Goal: Task Accomplishment & Management: Manage account settings

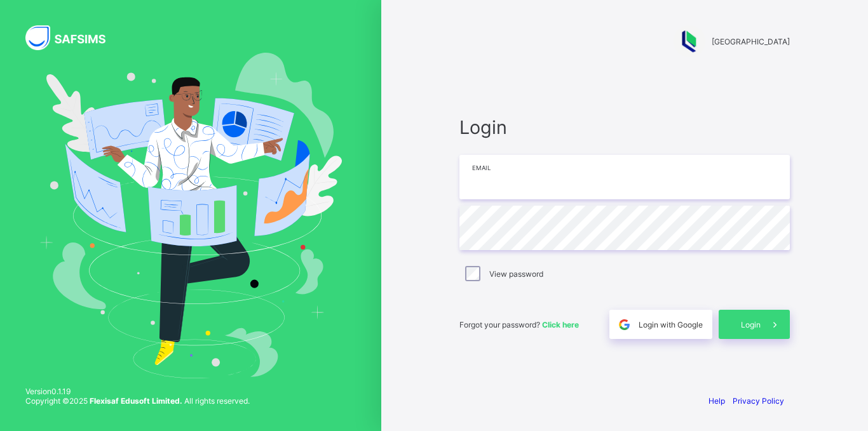
click at [556, 188] on input "email" at bounding box center [624, 177] width 330 height 44
type input "**********"
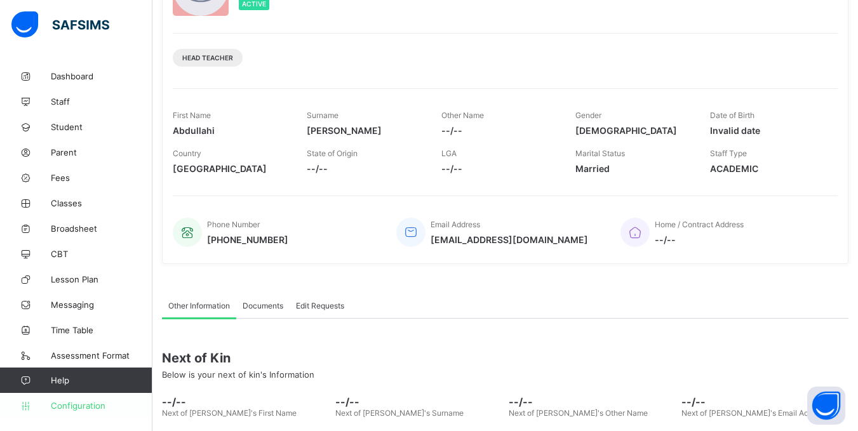
click at [74, 408] on span "Configuration" at bounding box center [101, 406] width 101 height 10
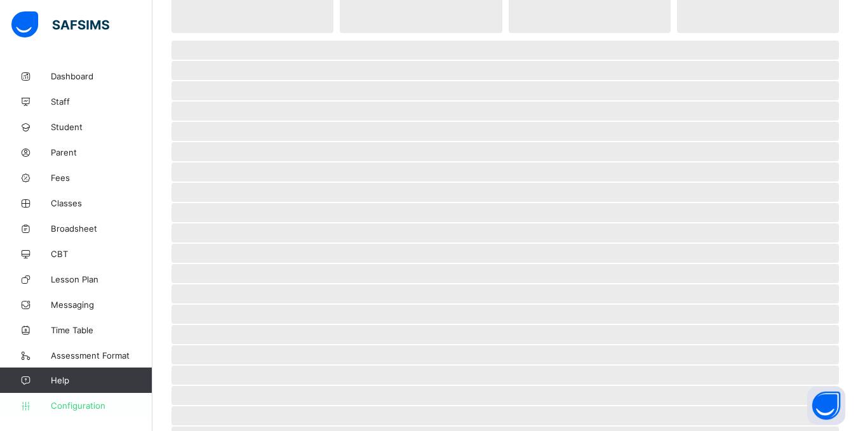
scroll to position [66, 0]
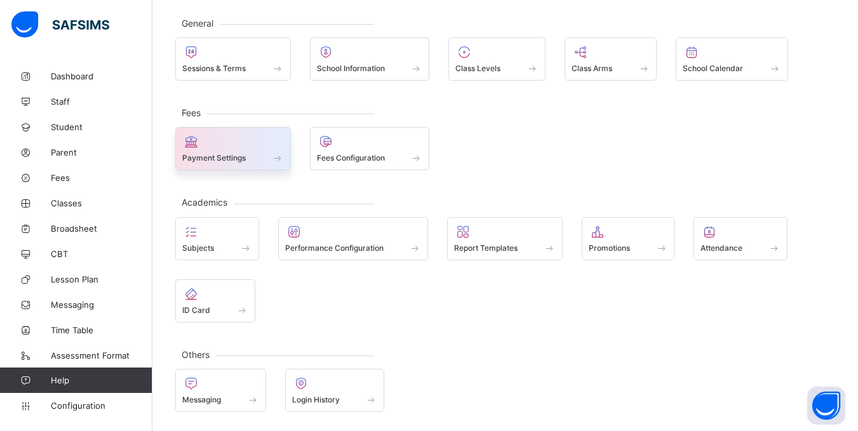
click at [279, 142] on div at bounding box center [233, 141] width 102 height 15
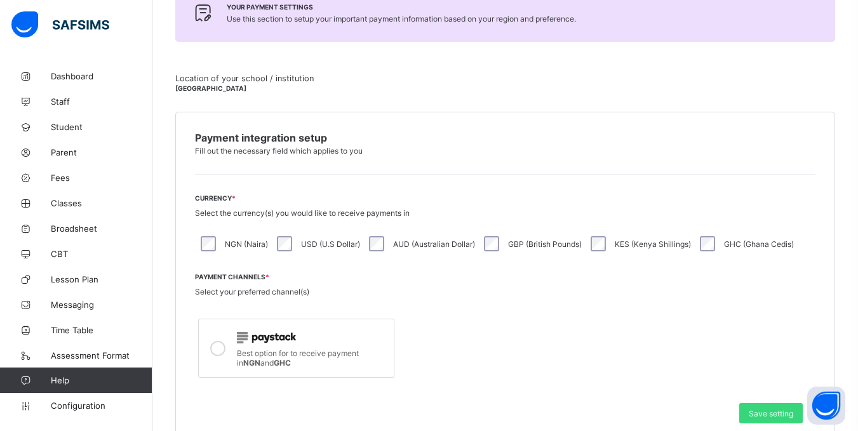
scroll to position [445, 0]
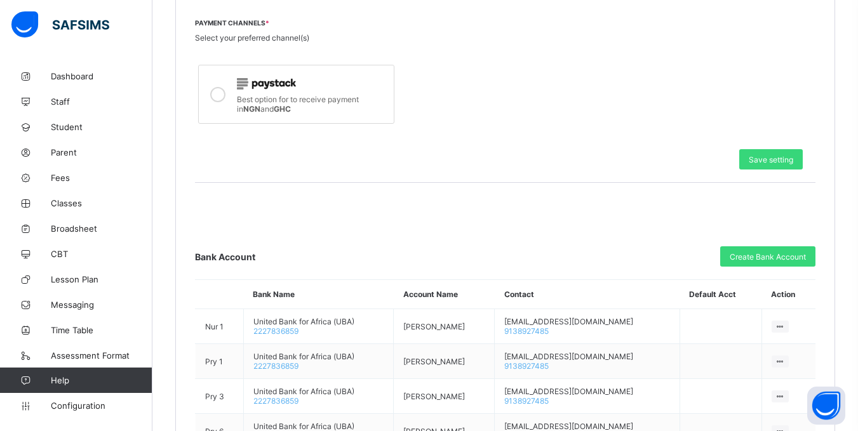
click at [303, 105] on div "Best option for to receive payment in NGN and GHC" at bounding box center [312, 102] width 151 height 22
click at [778, 161] on span "Save setting" at bounding box center [771, 160] width 44 height 10
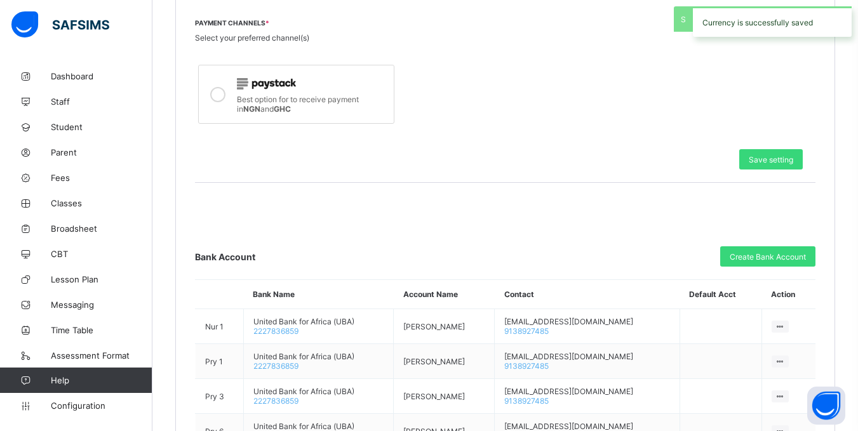
scroll to position [616, 0]
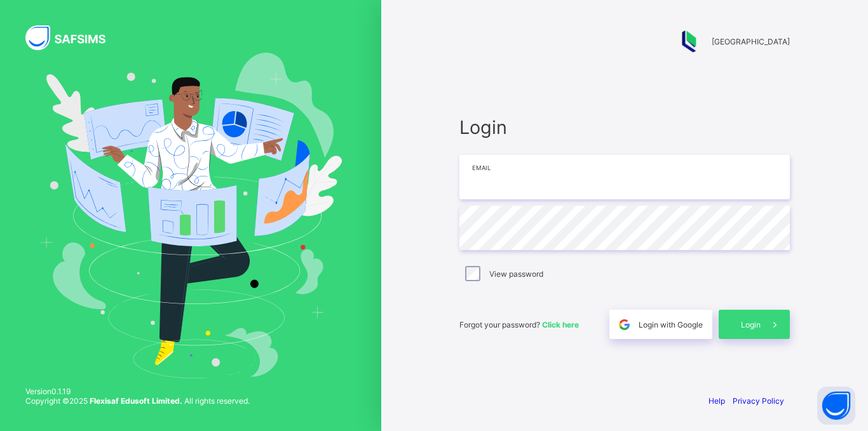
drag, startPoint x: 526, startPoint y: 156, endPoint x: 518, endPoint y: 172, distance: 17.6
click at [524, 159] on input "email" at bounding box center [624, 177] width 330 height 44
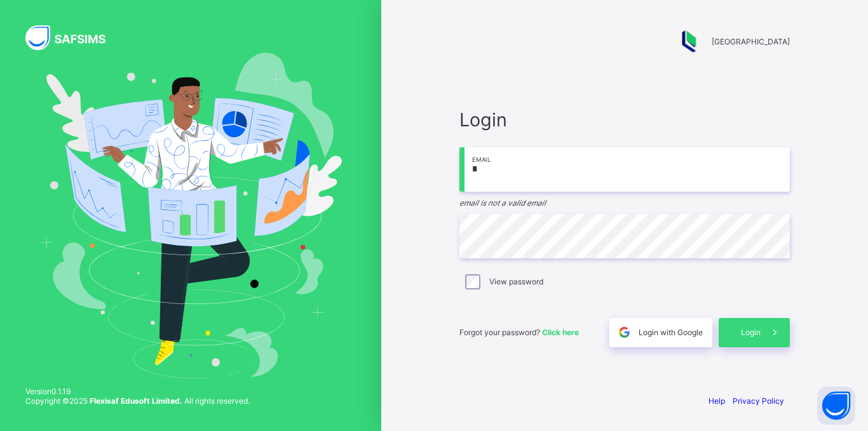
type input "**********"
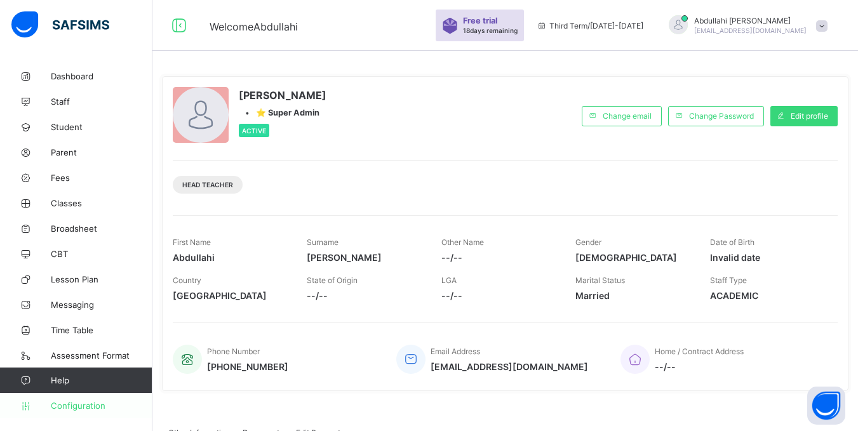
click at [55, 397] on link "Configuration" at bounding box center [76, 405] width 152 height 25
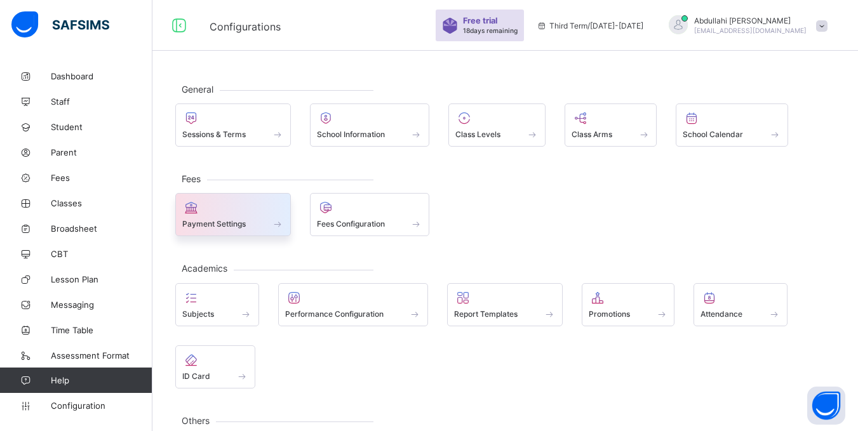
click at [255, 207] on div at bounding box center [233, 207] width 102 height 15
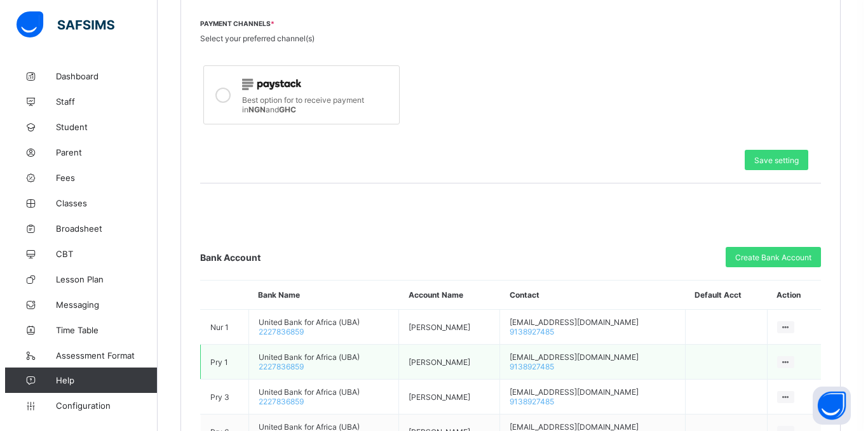
scroll to position [445, 0]
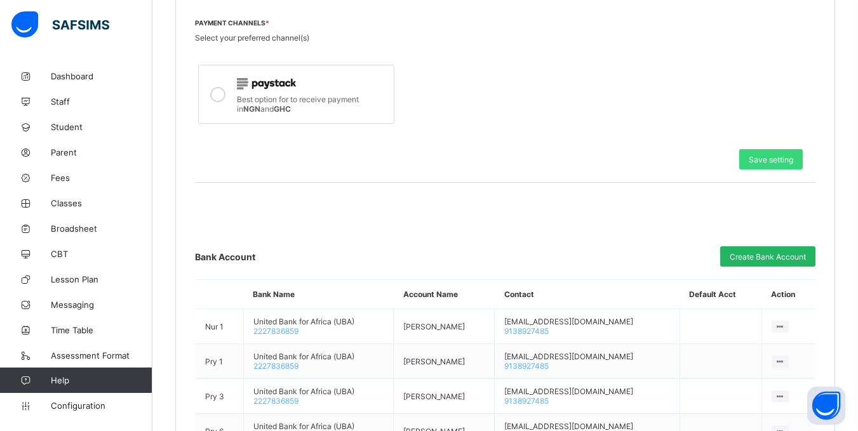
click at [759, 255] on span "Create Bank Account" at bounding box center [768, 257] width 76 height 10
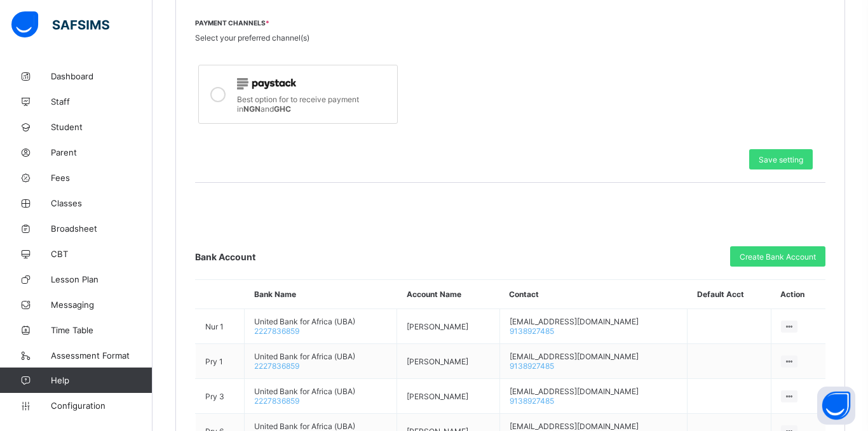
scroll to position [90, 0]
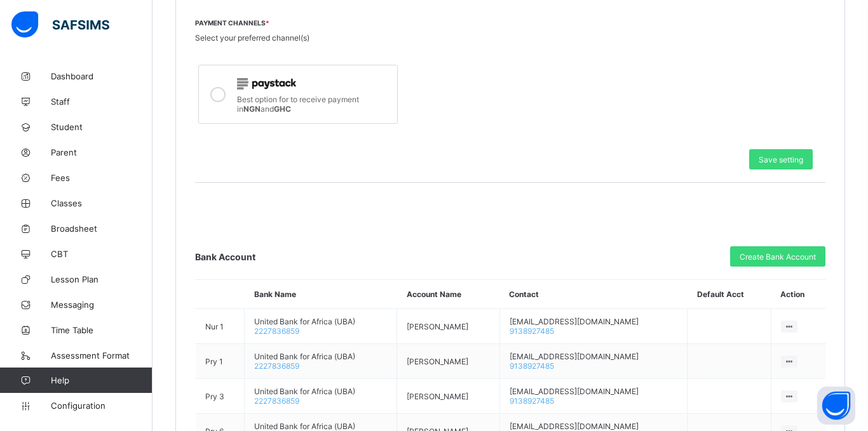
click at [760, 252] on span "Create Bank Account" at bounding box center [768, 257] width 76 height 10
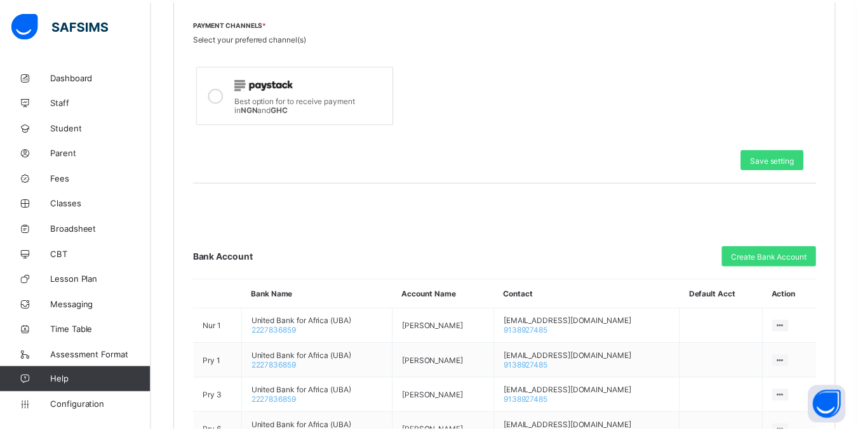
scroll to position [90, 0]
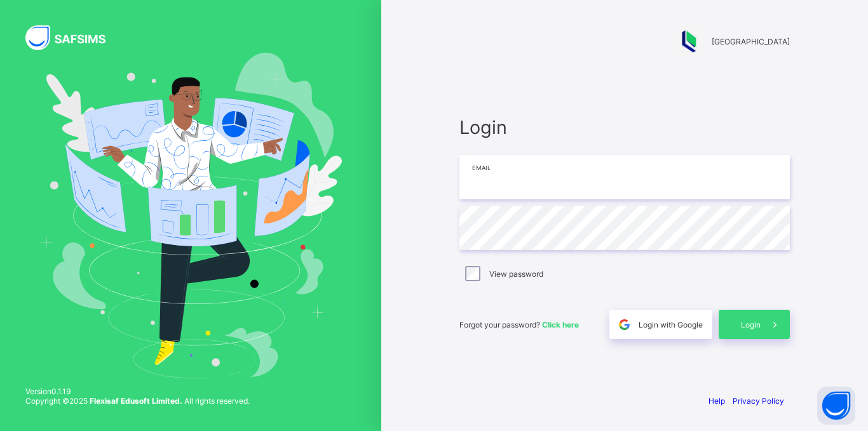
click at [510, 187] on input "email" at bounding box center [624, 177] width 330 height 44
type input "**********"
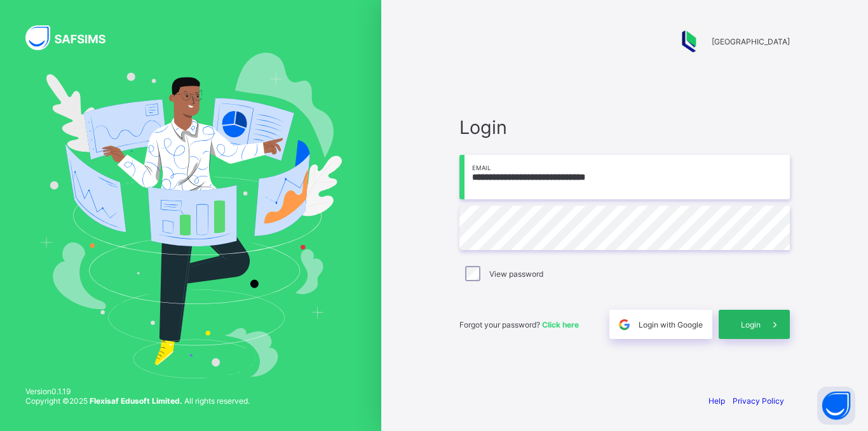
click at [766, 323] on span at bounding box center [774, 324] width 29 height 29
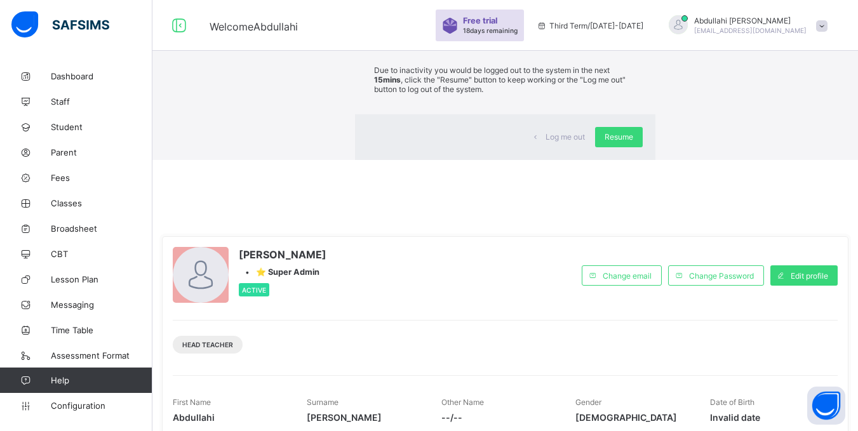
click at [724, 160] on div "× Idle Mode Due to inactivity you would be logged out to the system in the next…" at bounding box center [505, 80] width 706 height 160
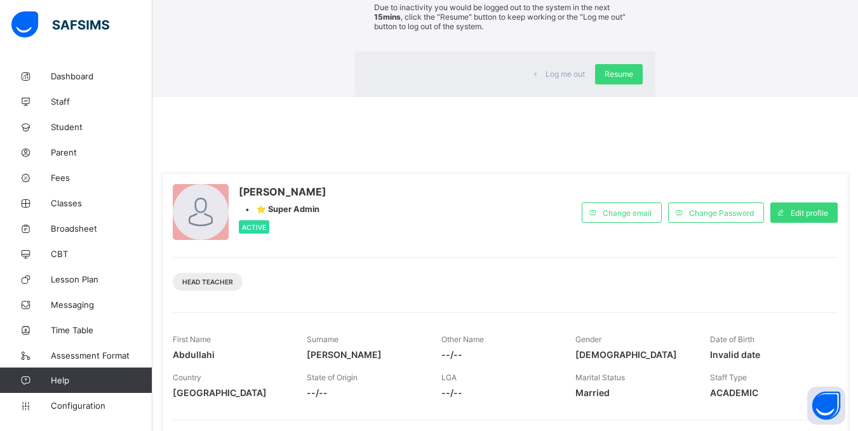
scroll to position [64, 0]
click at [605, 78] on span "Resume" at bounding box center [619, 74] width 29 height 10
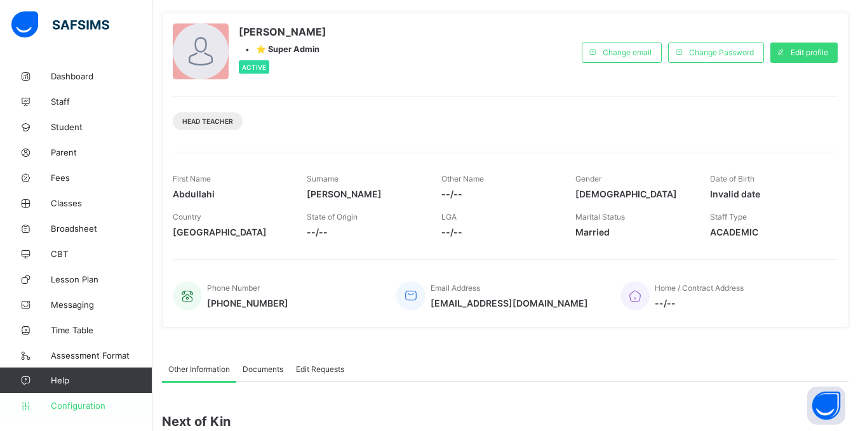
click at [79, 409] on span "Configuration" at bounding box center [101, 406] width 101 height 10
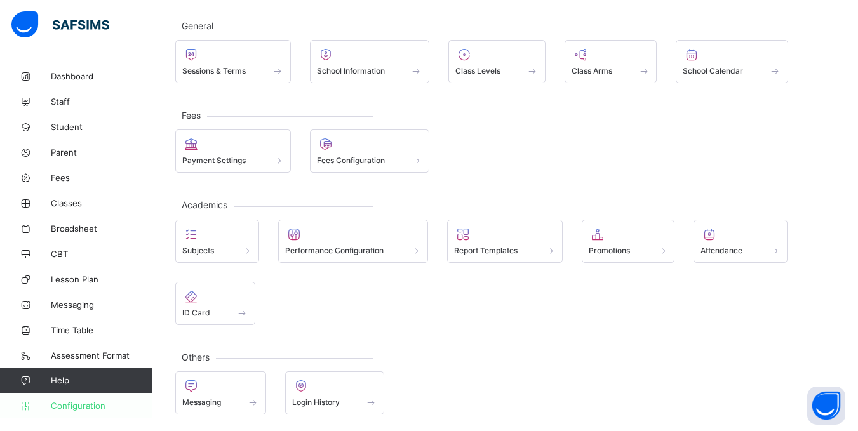
click at [84, 412] on link "Configuration" at bounding box center [76, 405] width 152 height 25
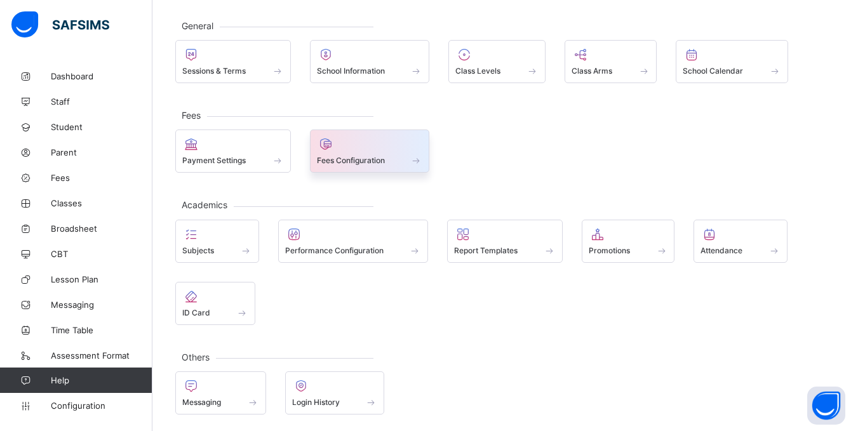
click at [400, 156] on div "Fees Configuration" at bounding box center [370, 160] width 106 height 11
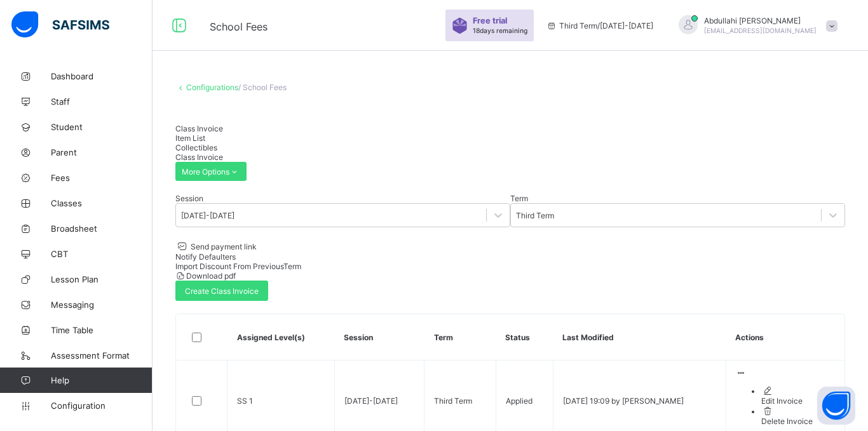
click at [565, 240] on div "Send payment link Notify Defaulters Import Discount From Previous Term Download…" at bounding box center [510, 270] width 670 height 61
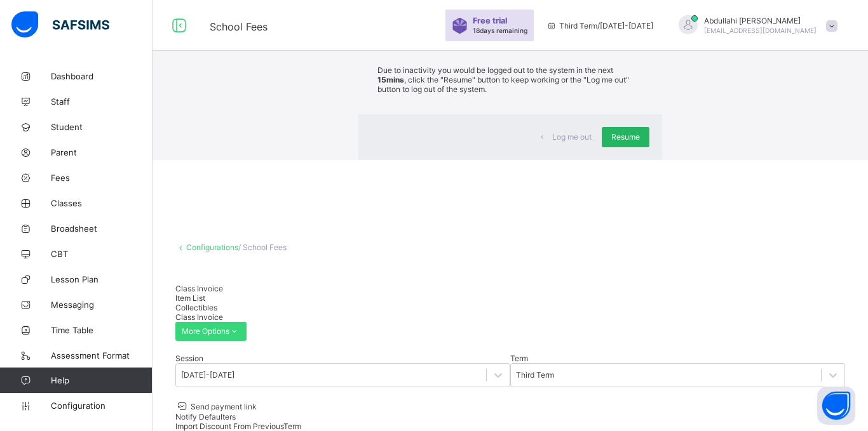
click at [602, 147] on div "Resume" at bounding box center [626, 137] width 48 height 20
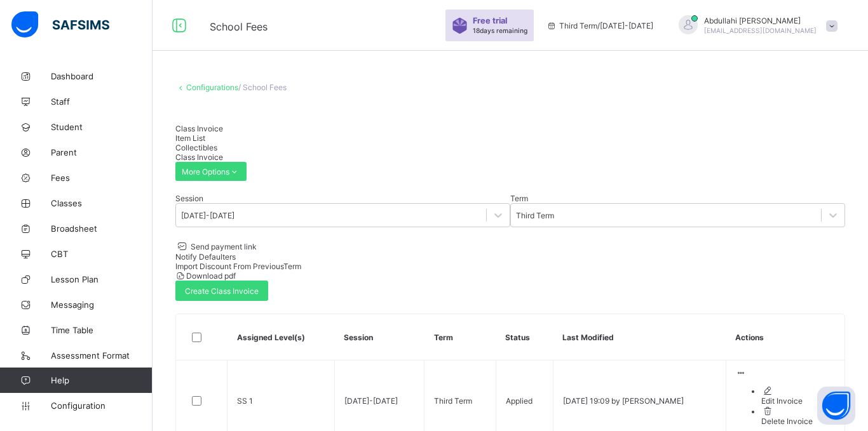
click at [712, 232] on div "Session [DATE]-[DATE] Term Third Term Send payment link Notify Defaulters Impor…" at bounding box center [510, 318] width 670 height 248
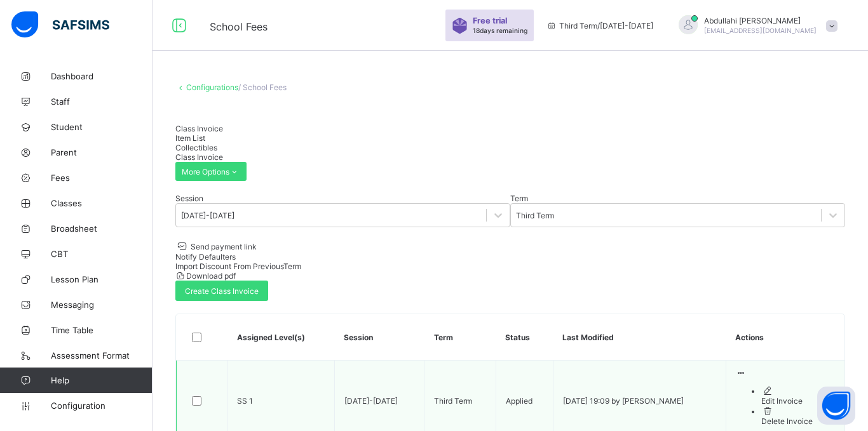
click at [539, 361] on td "Applied" at bounding box center [524, 401] width 57 height 81
click at [553, 361] on td "[DATE] 19:09 by [PERSON_NAME]" at bounding box center [639, 401] width 173 height 81
click at [610, 361] on td "[DATE] 19:09 by [PERSON_NAME]" at bounding box center [639, 401] width 173 height 81
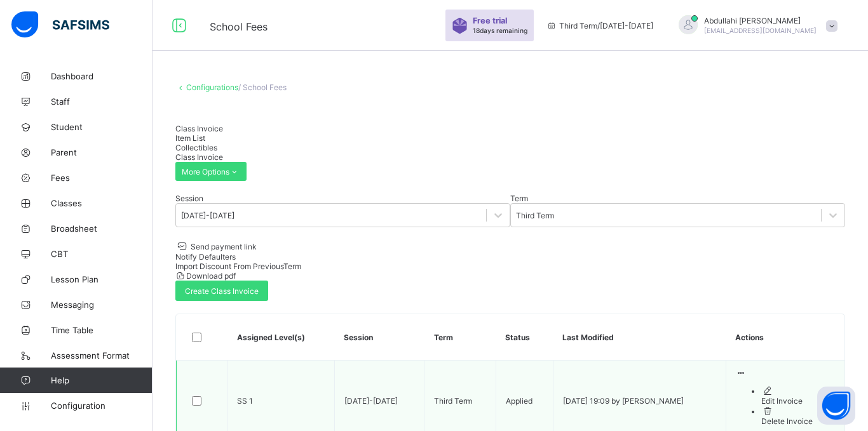
click at [747, 368] on icon at bounding box center [741, 373] width 11 height 10
click at [785, 396] on div "Edit Invoice" at bounding box center [798, 401] width 74 height 10
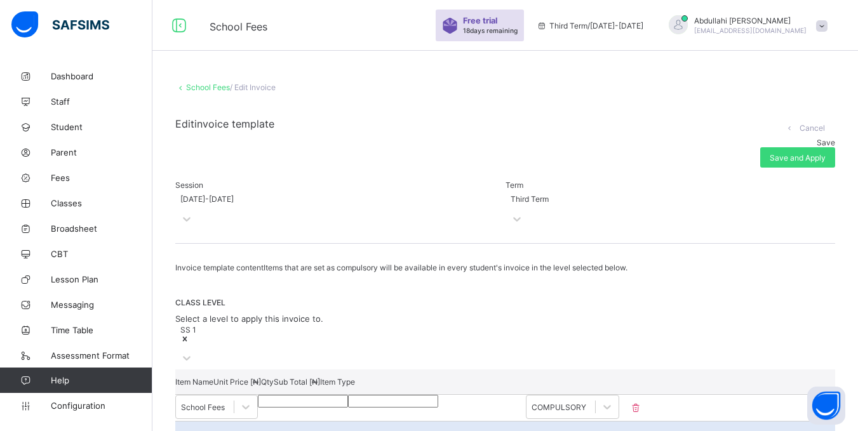
click at [199, 89] on link "School Fees" at bounding box center [208, 88] width 44 height 10
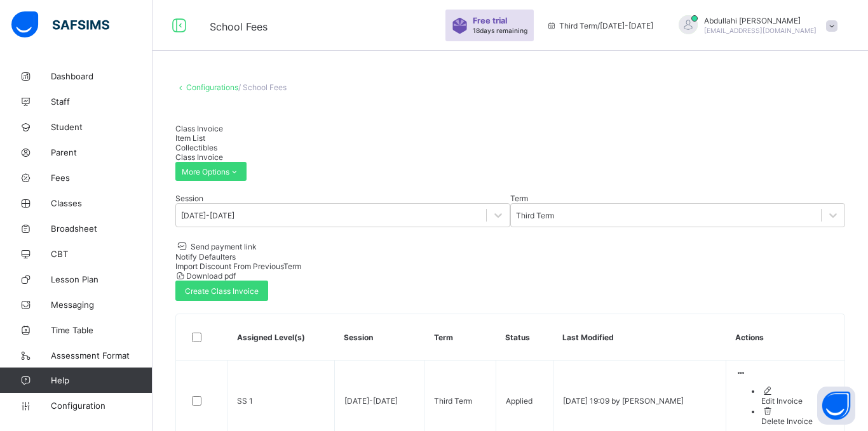
click at [205, 135] on span "Item List" at bounding box center [190, 138] width 30 height 10
click at [302, 143] on div "Collectibles" at bounding box center [510, 148] width 670 height 10
click at [197, 133] on span "Class Invoice" at bounding box center [199, 129] width 48 height 10
click at [438, 333] on div "Assigned Level(s) Session Term Status Last Modified Actions SS [PHONE_NUMBER][D…" at bounding box center [510, 378] width 670 height 128
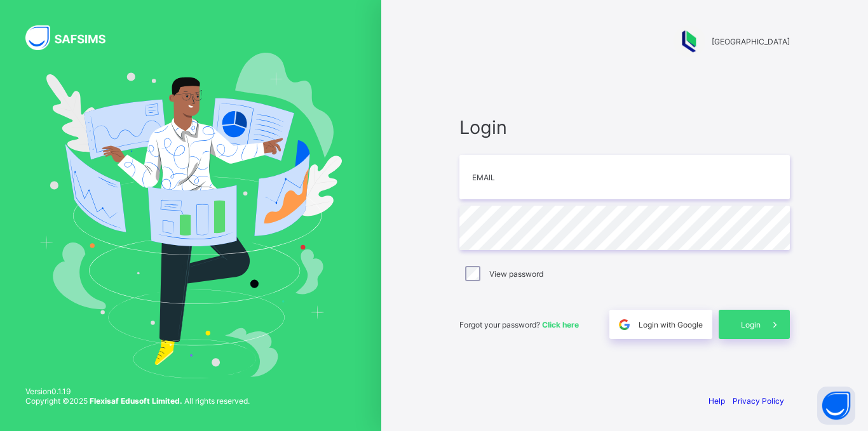
click at [537, 273] on label "View password" at bounding box center [516, 274] width 54 height 10
click at [501, 186] on input "email" at bounding box center [624, 177] width 330 height 44
type input "**********"
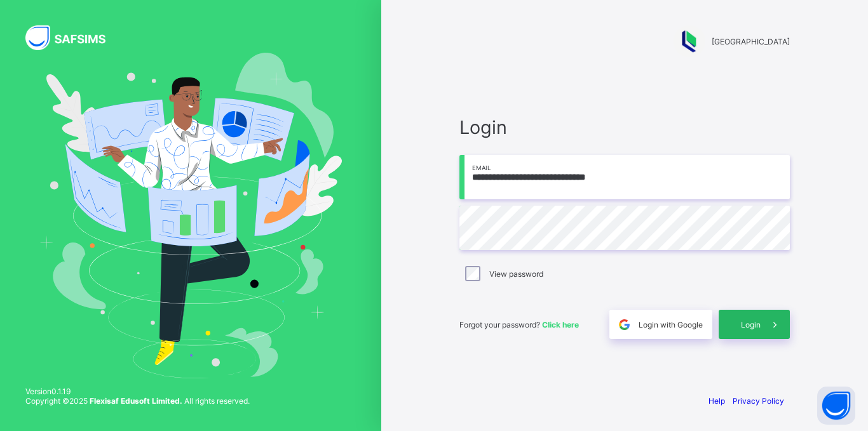
click at [741, 323] on span "Login" at bounding box center [751, 325] width 20 height 10
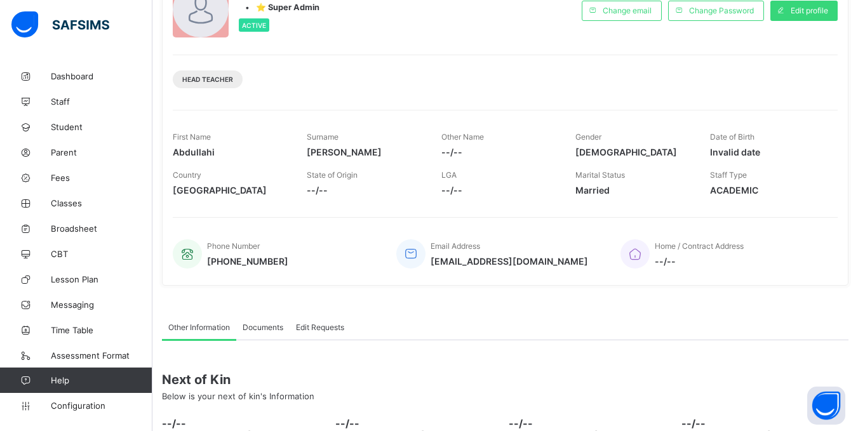
scroll to position [107, 0]
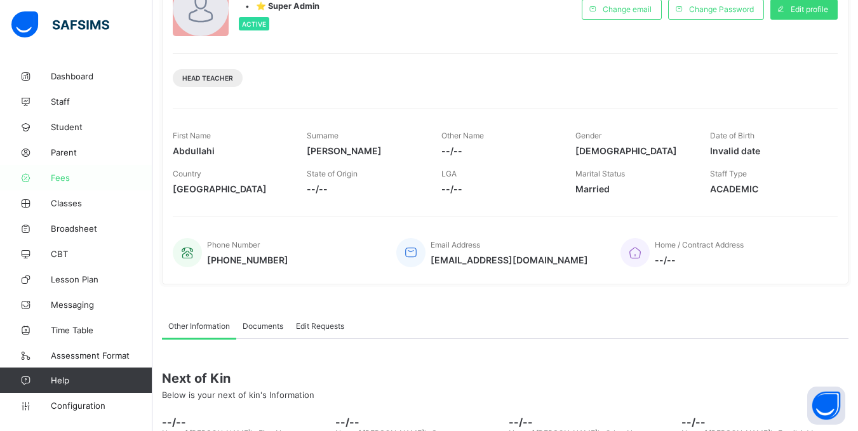
click at [75, 182] on span "Fees" at bounding box center [102, 178] width 102 height 10
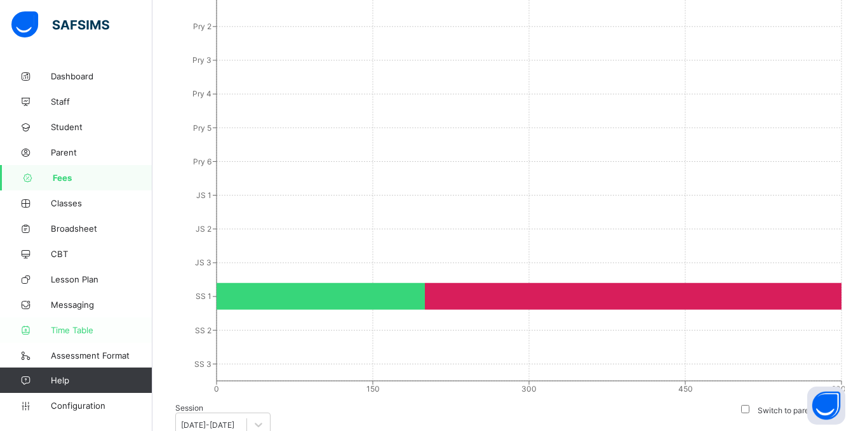
scroll to position [762, 0]
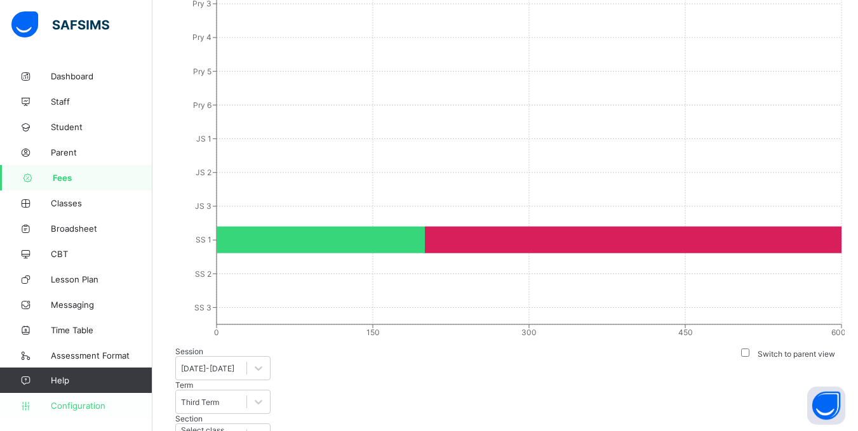
click at [74, 398] on link "Configuration" at bounding box center [76, 405] width 152 height 25
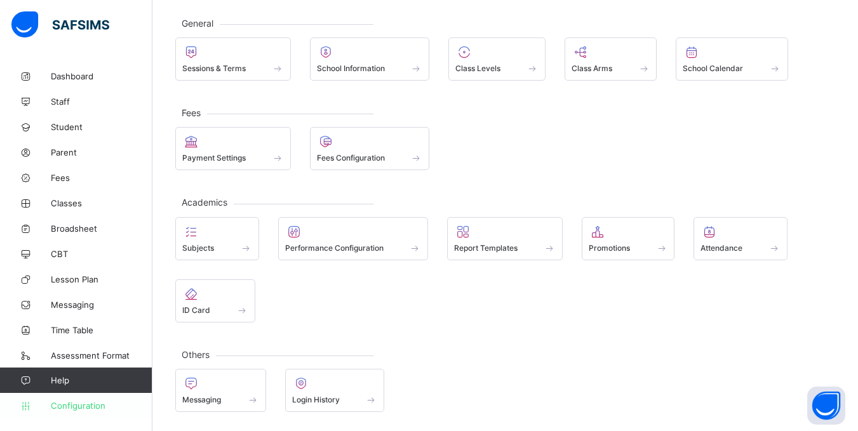
scroll to position [66, 0]
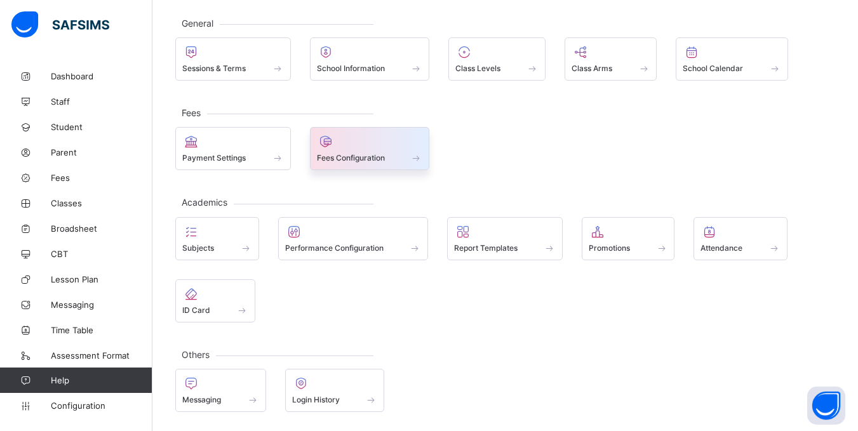
click at [346, 142] on div at bounding box center [370, 141] width 106 height 15
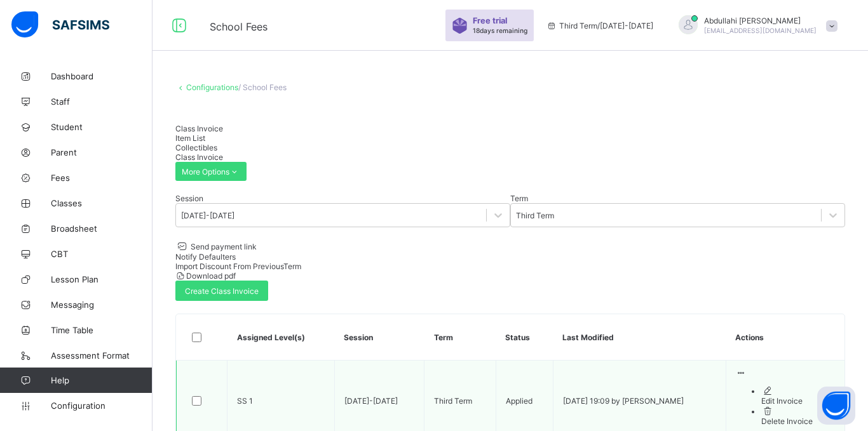
click at [506, 396] on span "Applied" at bounding box center [519, 401] width 27 height 10
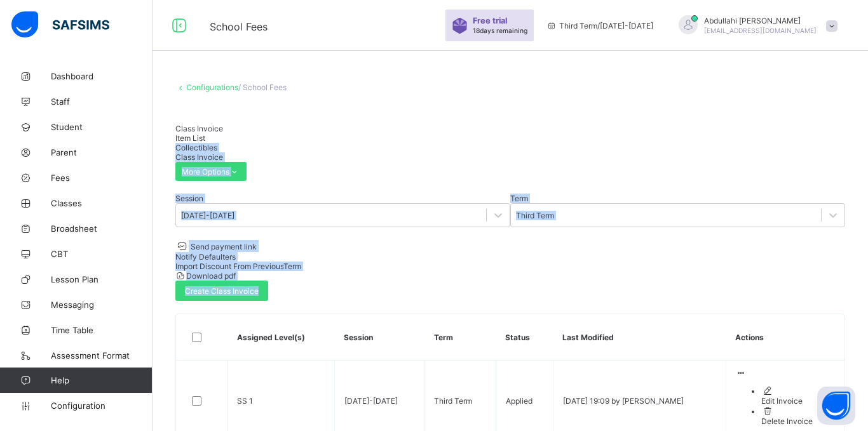
drag, startPoint x: 467, startPoint y: 349, endPoint x: 278, endPoint y: 145, distance: 278.7
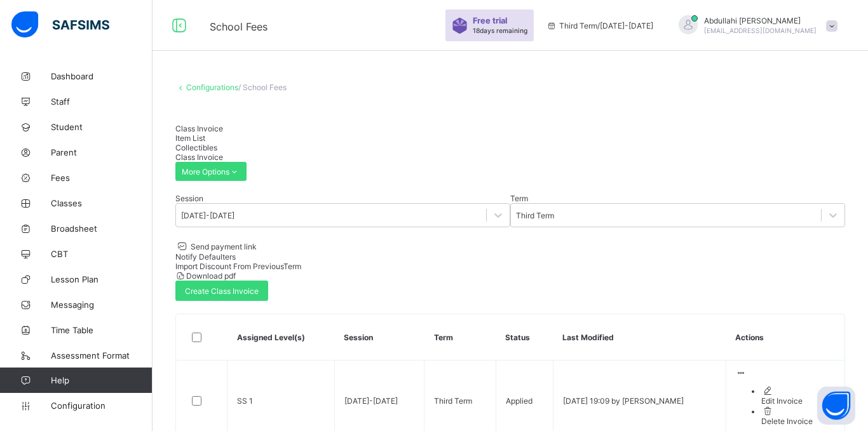
click at [205, 139] on span "Item List" at bounding box center [190, 138] width 30 height 10
click at [308, 143] on div "Collectibles" at bounding box center [510, 148] width 670 height 10
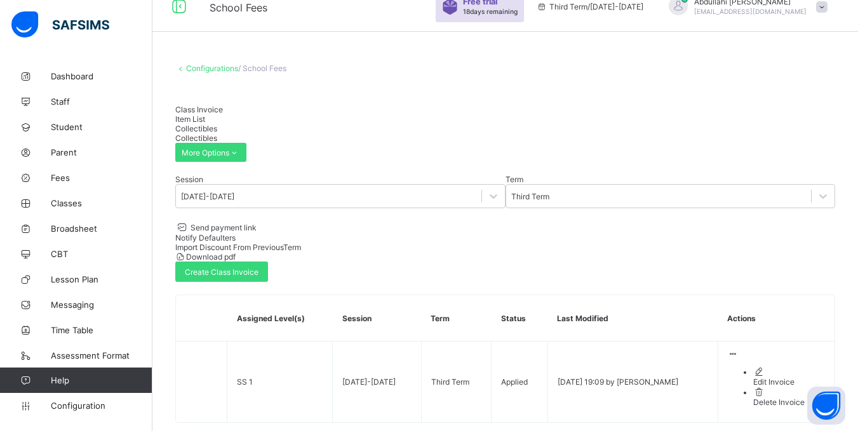
click at [210, 112] on div "Class Invoice" at bounding box center [505, 110] width 660 height 10
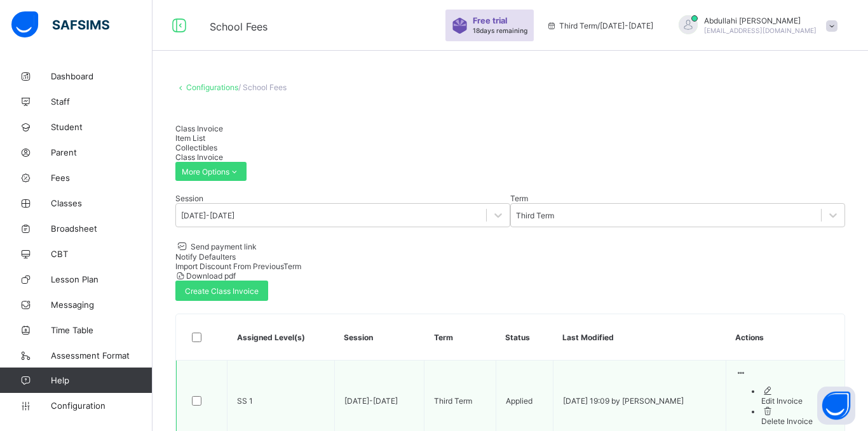
click at [375, 361] on td "[DATE]-[DATE]" at bounding box center [379, 401] width 90 height 81
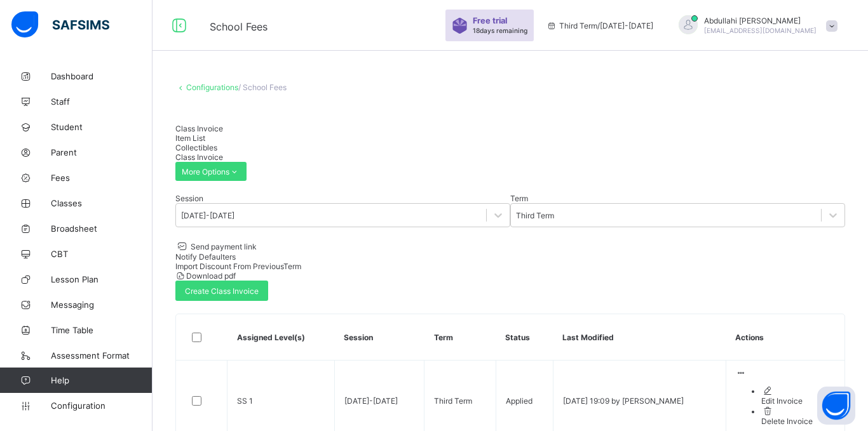
click at [558, 232] on div "Session [DATE]-[DATE] Term Third Term Send payment link Notify Defaulters Impor…" at bounding box center [510, 318] width 670 height 248
click at [539, 229] on div "Session [DATE]-[DATE] Term Third Term Send payment link Notify Defaulters Impor…" at bounding box center [510, 247] width 670 height 107
click at [424, 314] on th "Term" at bounding box center [459, 337] width 71 height 46
click at [363, 84] on div "Configurations / School Fees" at bounding box center [510, 88] width 670 height 10
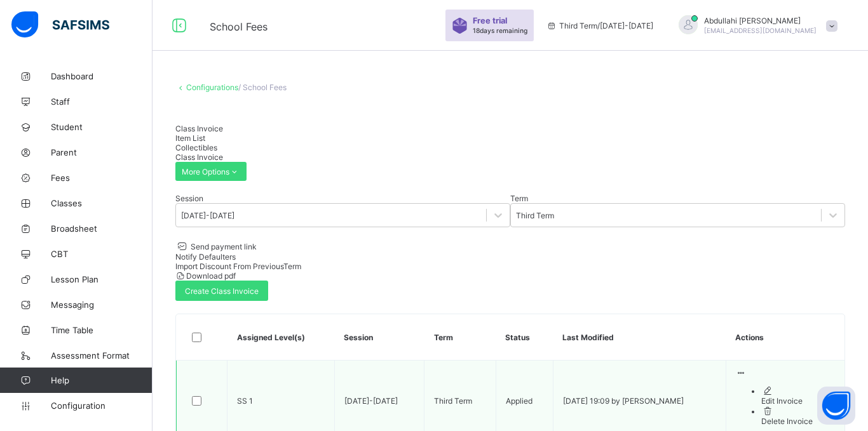
click at [349, 361] on td "[DATE]-[DATE]" at bounding box center [379, 401] width 90 height 81
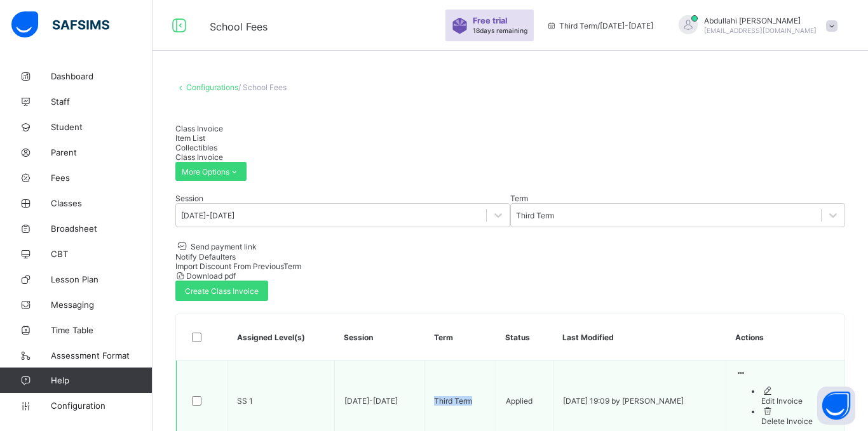
drag, startPoint x: 414, startPoint y: 311, endPoint x: 465, endPoint y: 312, distance: 50.8
click at [465, 361] on td "Third Term" at bounding box center [459, 401] width 71 height 81
copy td "Third Term"
drag, startPoint x: 342, startPoint y: 309, endPoint x: 391, endPoint y: 310, distance: 48.3
click at [391, 361] on td "[DATE]-[DATE]" at bounding box center [379, 401] width 90 height 81
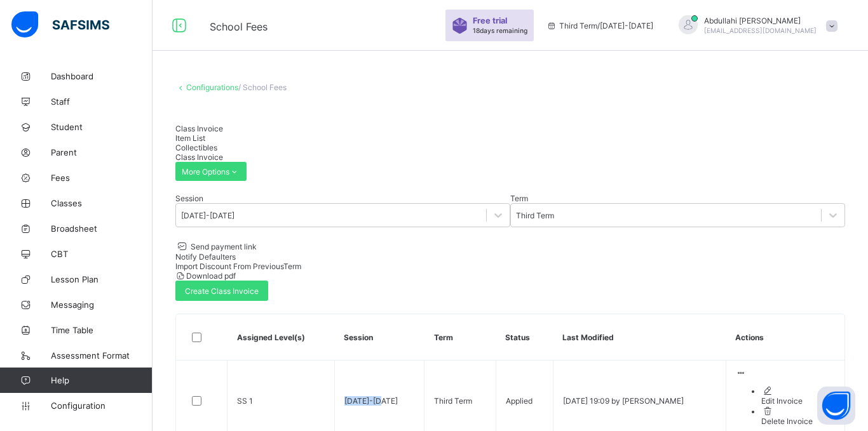
copy td "[DATE]-[DATE]"
click at [538, 236] on div "Session [DATE]-[DATE] Term Third Term Send payment link Notify Defaulters Impor…" at bounding box center [510, 318] width 670 height 248
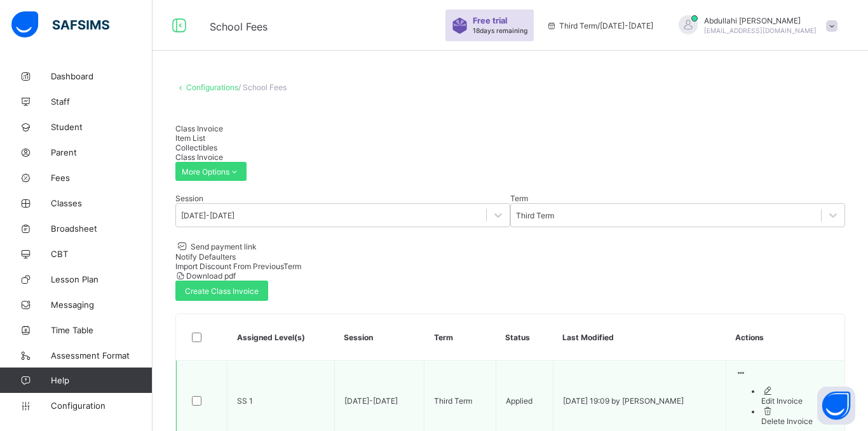
click at [747, 368] on icon at bounding box center [741, 373] width 11 height 10
click at [791, 396] on div "Edit Invoice" at bounding box center [798, 401] width 74 height 10
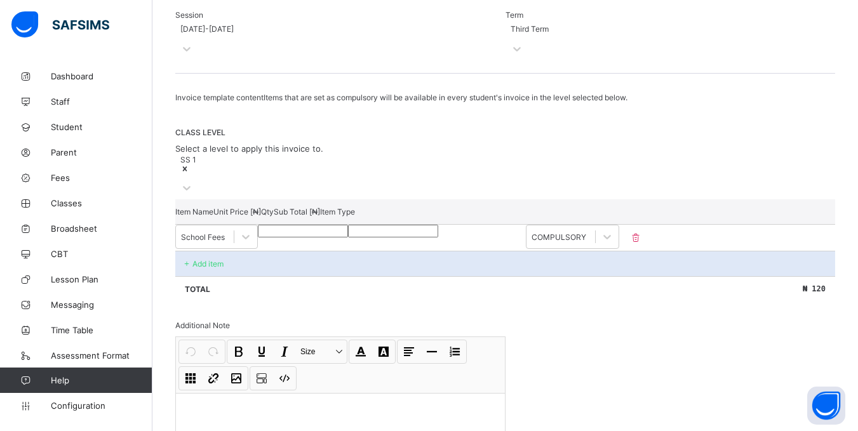
scroll to position [115, 0]
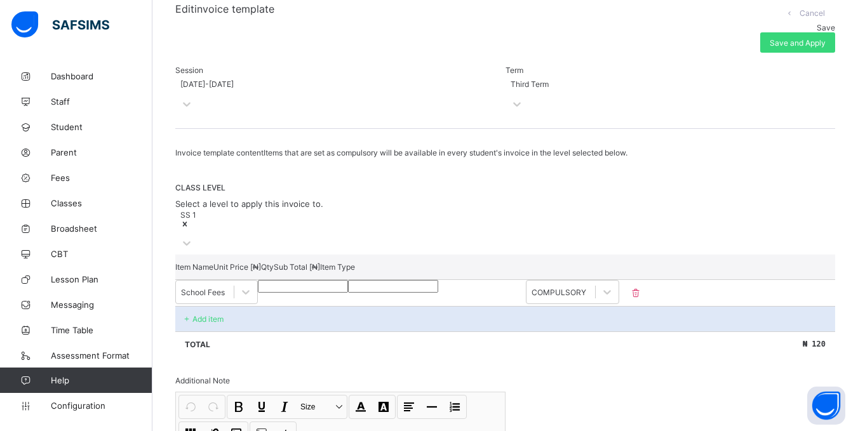
click at [199, 314] on p "Add item" at bounding box center [208, 319] width 31 height 10
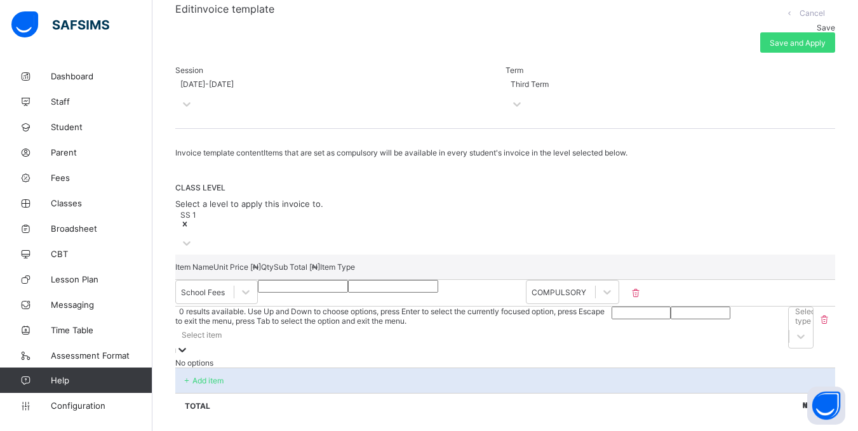
click at [258, 326] on div "Select item" at bounding box center [393, 335] width 436 height 18
click at [288, 326] on div "Select item" at bounding box center [393, 335] width 436 height 18
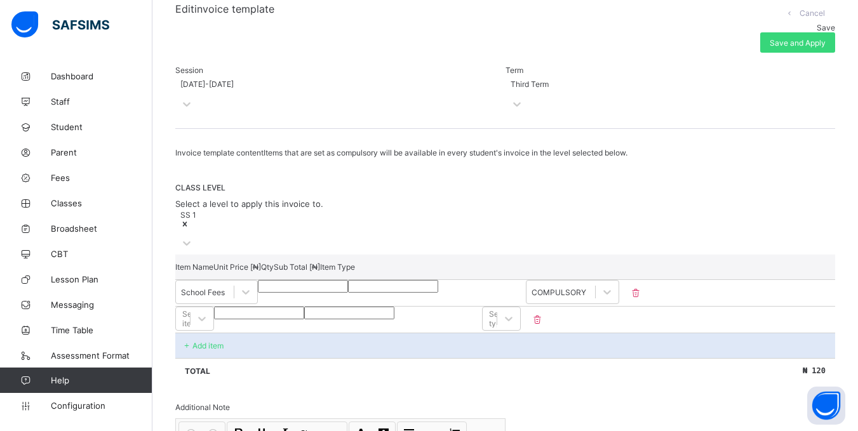
click at [544, 314] on icon at bounding box center [537, 319] width 13 height 11
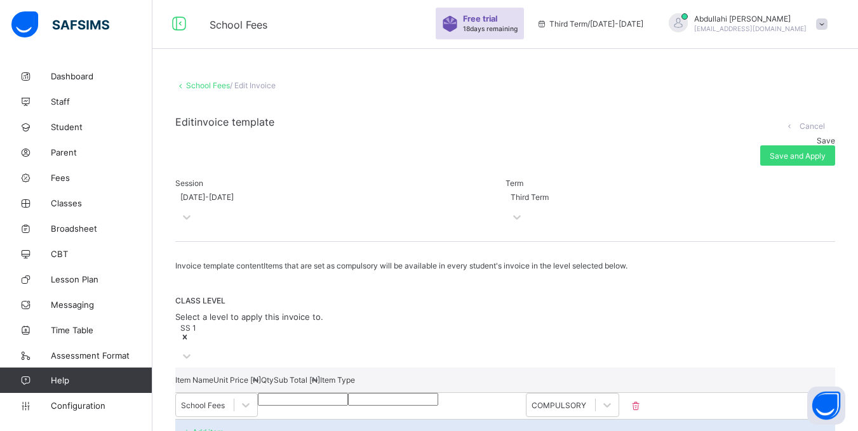
scroll to position [0, 0]
click at [216, 90] on link "School Fees" at bounding box center [208, 88] width 44 height 10
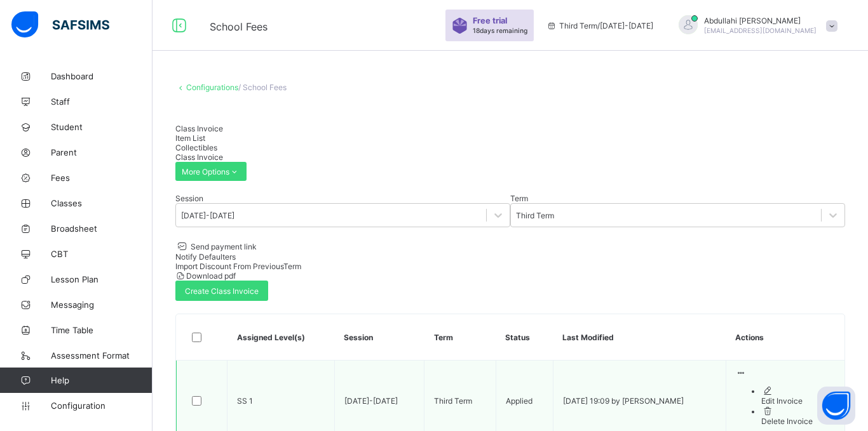
drag, startPoint x: 550, startPoint y: 315, endPoint x: 736, endPoint y: 315, distance: 186.2
click at [726, 361] on td "[DATE] 19:09 by [PERSON_NAME]" at bounding box center [639, 401] width 173 height 81
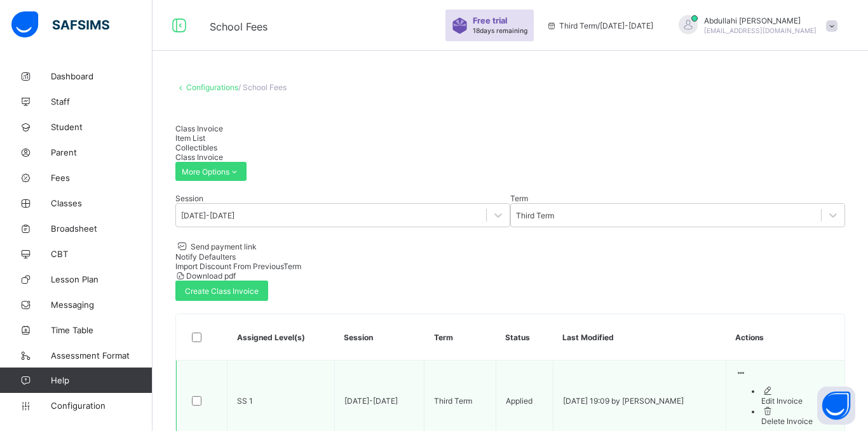
click at [506, 396] on div "Applied" at bounding box center [524, 401] width 37 height 10
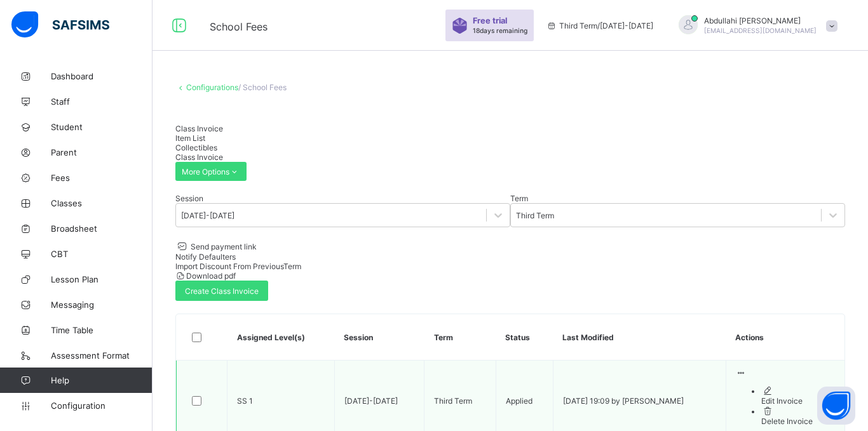
click at [747, 368] on icon at bounding box center [741, 373] width 11 height 10
click at [794, 396] on div "Edit Invoice" at bounding box center [798, 401] width 74 height 10
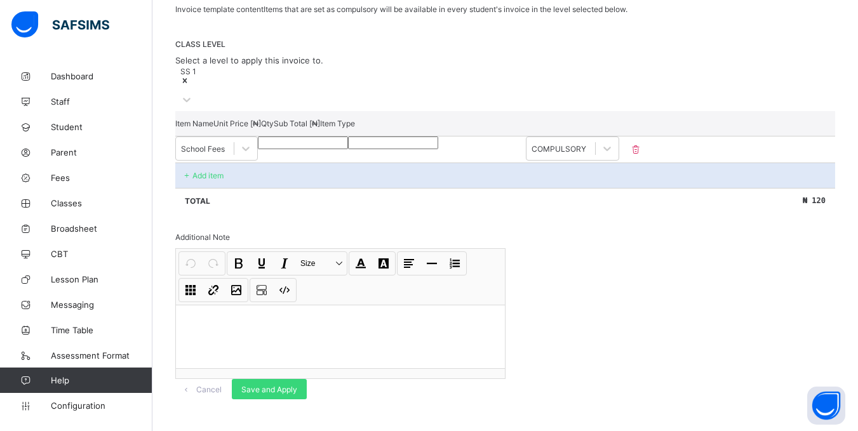
scroll to position [269, 0]
click at [271, 305] on div at bounding box center [340, 337] width 329 height 64
click at [658, 268] on div "Invoice template content Items that are set as compulsory will be available in …" at bounding box center [505, 201] width 660 height 395
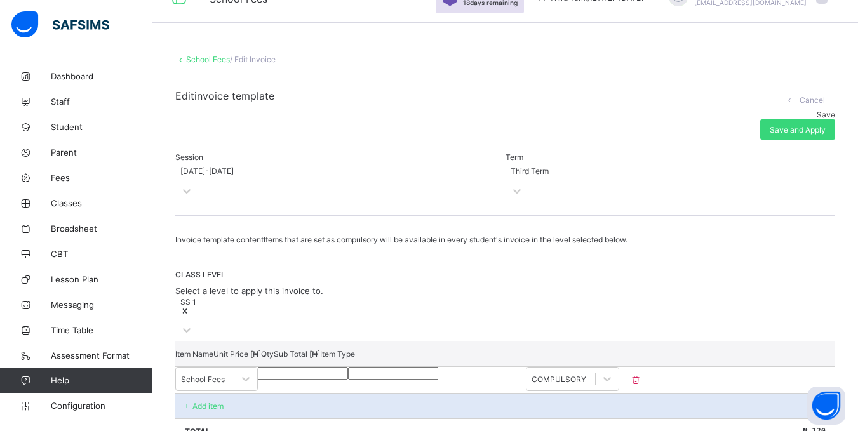
scroll to position [15, 0]
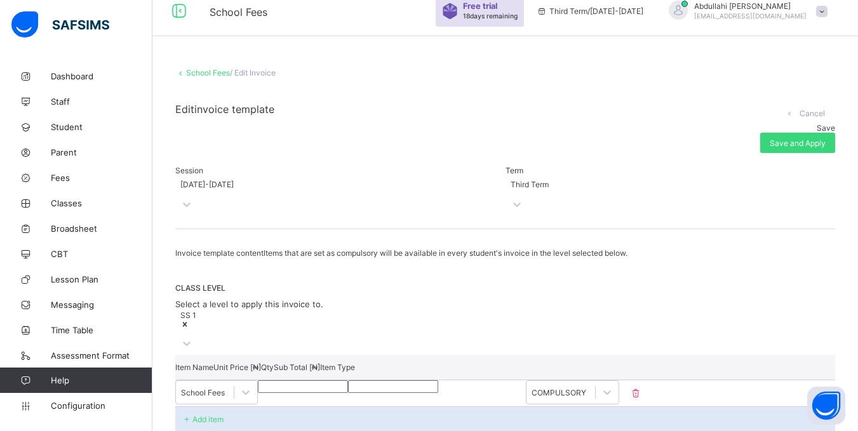
click at [205, 71] on link "School Fees" at bounding box center [208, 73] width 44 height 10
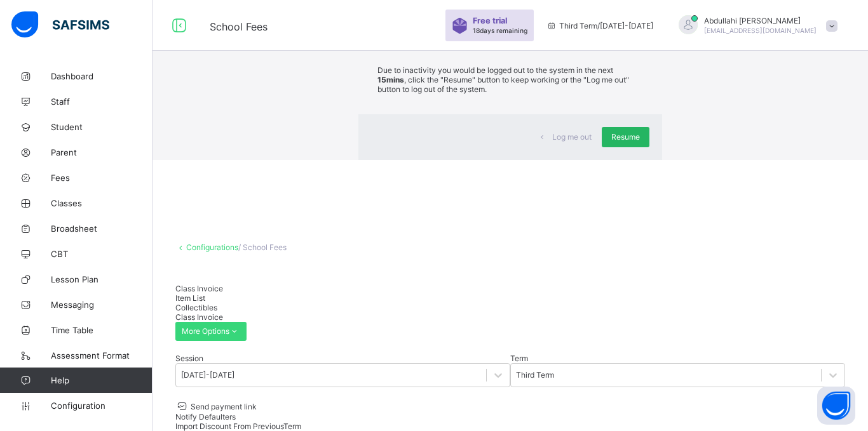
click at [611, 142] on span "Resume" at bounding box center [625, 137] width 29 height 10
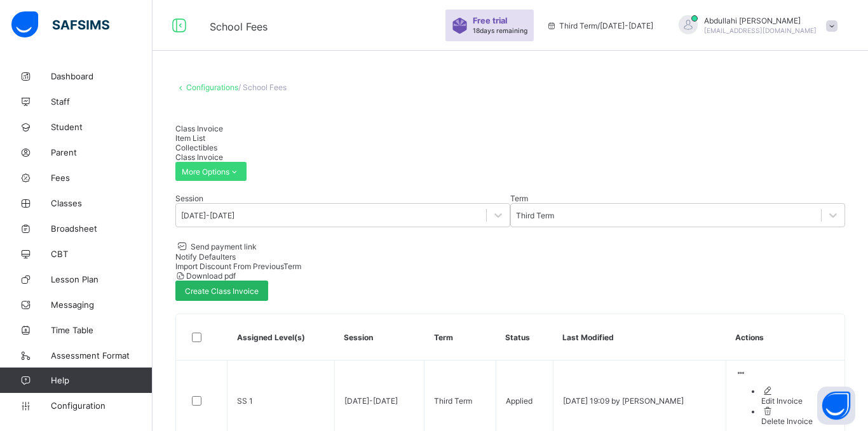
click at [259, 287] on span "Create Class Invoice" at bounding box center [222, 292] width 74 height 10
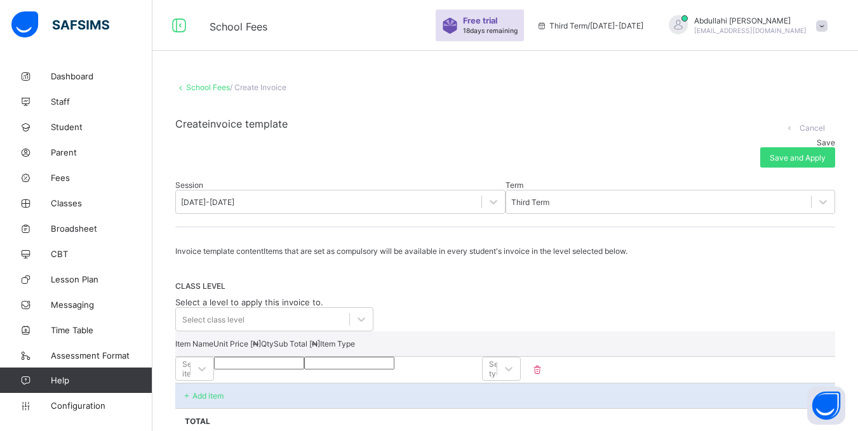
click at [219, 88] on link "School Fees" at bounding box center [208, 88] width 44 height 10
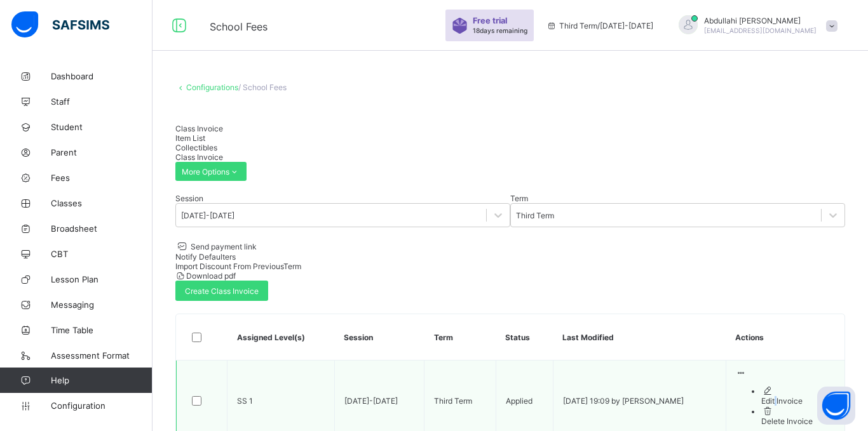
click at [773, 396] on div "Edit Invoice" at bounding box center [798, 401] width 74 height 10
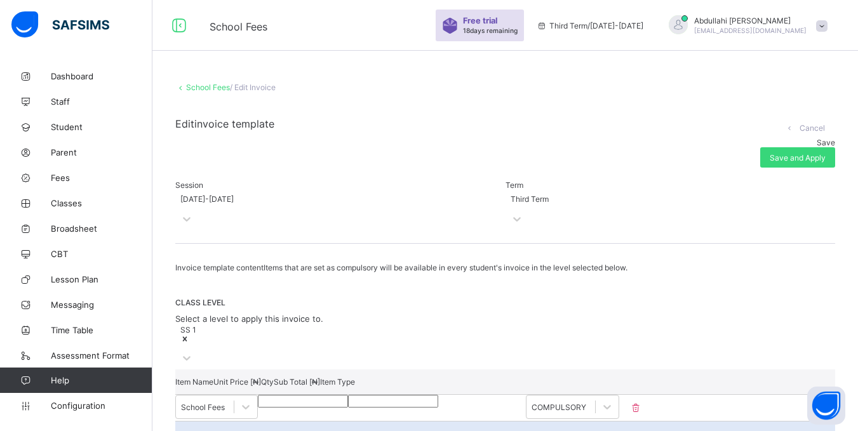
click at [213, 87] on link "School Fees" at bounding box center [208, 88] width 44 height 10
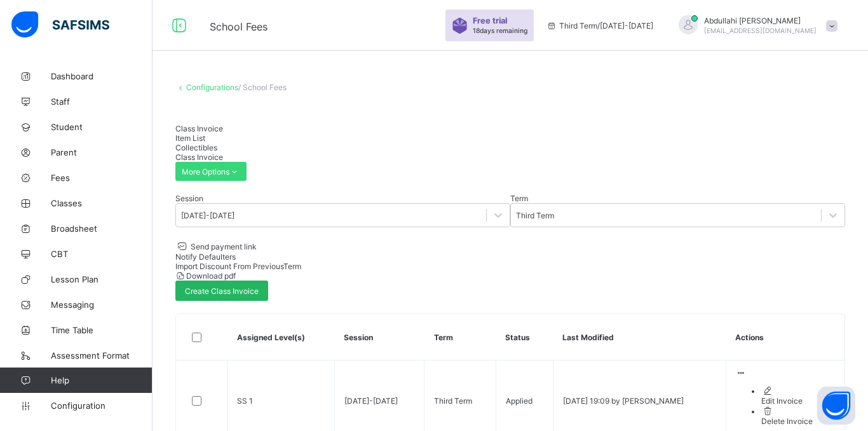
click at [259, 287] on span "Create Class Invoice" at bounding box center [222, 292] width 74 height 10
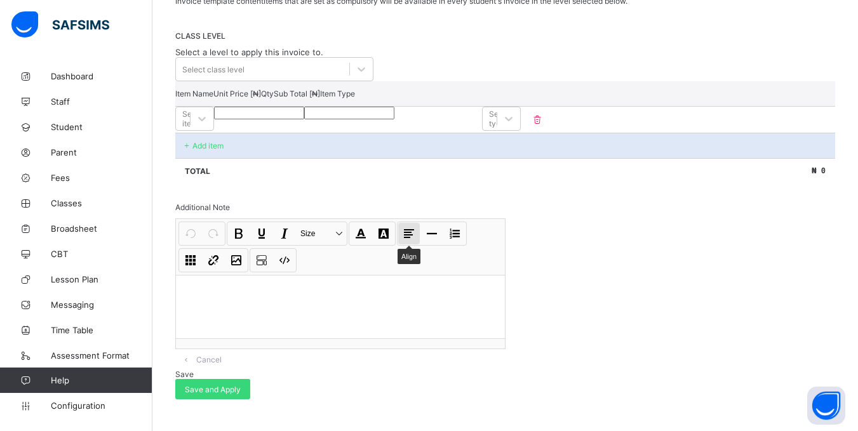
scroll to position [266, 0]
click at [409, 236] on button "Align" at bounding box center [409, 234] width 22 height 22
click at [590, 255] on div "Invoice template content Items that are set as compulsory will be available in …" at bounding box center [505, 197] width 660 height 403
click at [436, 240] on button "Horizontal line" at bounding box center [432, 234] width 22 height 22
drag, startPoint x: 208, startPoint y: 295, endPoint x: 254, endPoint y: 304, distance: 46.5
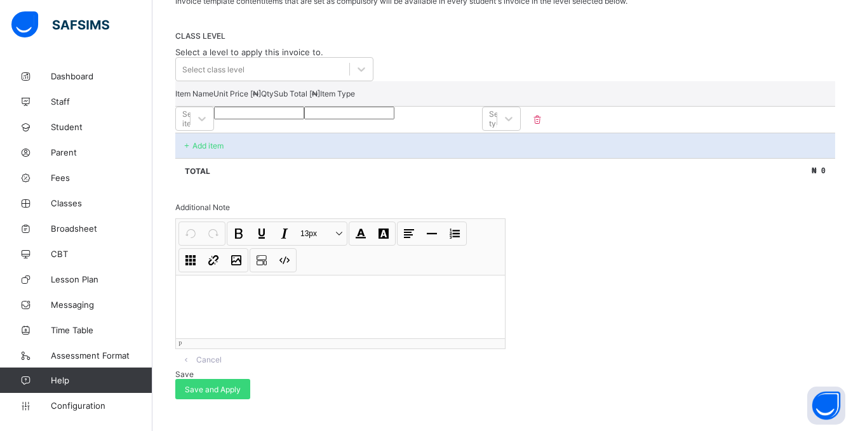
click at [254, 304] on div at bounding box center [340, 307] width 329 height 64
click at [433, 241] on button "Horizontal line" at bounding box center [432, 234] width 22 height 22
click at [446, 264] on button "Solid" at bounding box center [462, 260] width 78 height 20
click at [251, 323] on div at bounding box center [340, 307] width 329 height 64
click at [558, 304] on div "Invoice template content Items that are set as compulsory will be available in …" at bounding box center [505, 197] width 660 height 403
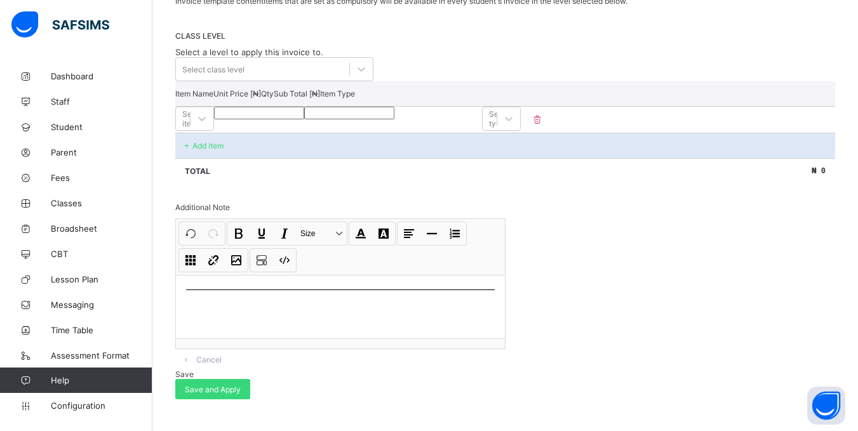
click at [476, 288] on div at bounding box center [340, 307] width 329 height 64
click at [462, 290] on hr at bounding box center [340, 290] width 309 height 1
click at [462, 295] on div at bounding box center [340, 307] width 329 height 64
drag, startPoint x: 443, startPoint y: 295, endPoint x: 179, endPoint y: 302, distance: 263.8
click at [168, 287] on div "School Fees / Create Invoice Create invoice template Cancel Save Save and Apply…" at bounding box center [505, 122] width 706 height 618
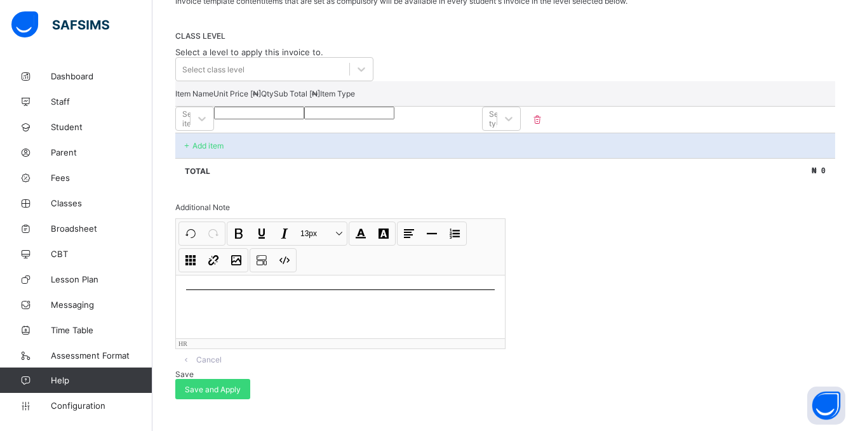
click at [194, 302] on div at bounding box center [340, 307] width 329 height 64
click at [186, 294] on div "Undo CTRL+ Z Redo CTRL+ Y / CTRL+SHIFT+ Z Bold CTRL+ B Underline CTRL+ U Italic…" at bounding box center [340, 284] width 329 height 130
click at [186, 290] on hr at bounding box center [340, 290] width 309 height 1
click at [187, 290] on hr at bounding box center [340, 290] width 309 height 1
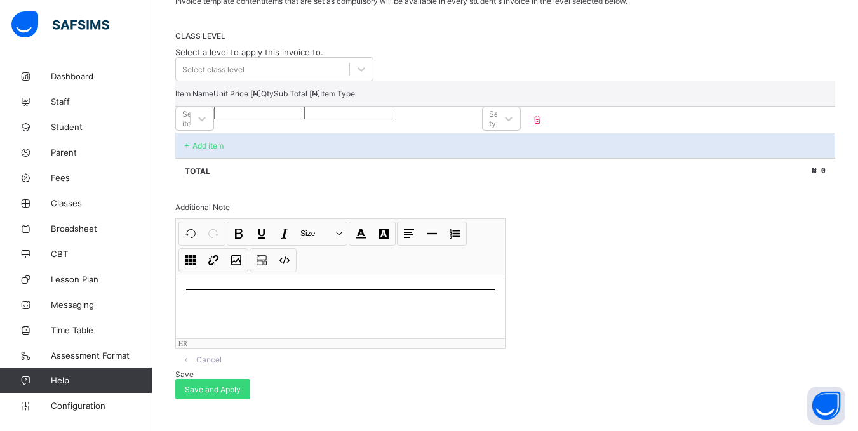
click at [191, 292] on div at bounding box center [340, 307] width 329 height 64
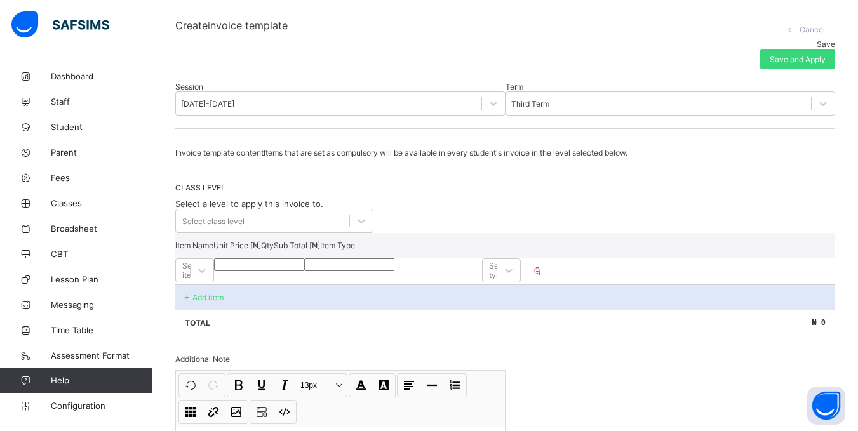
scroll to position [76, 0]
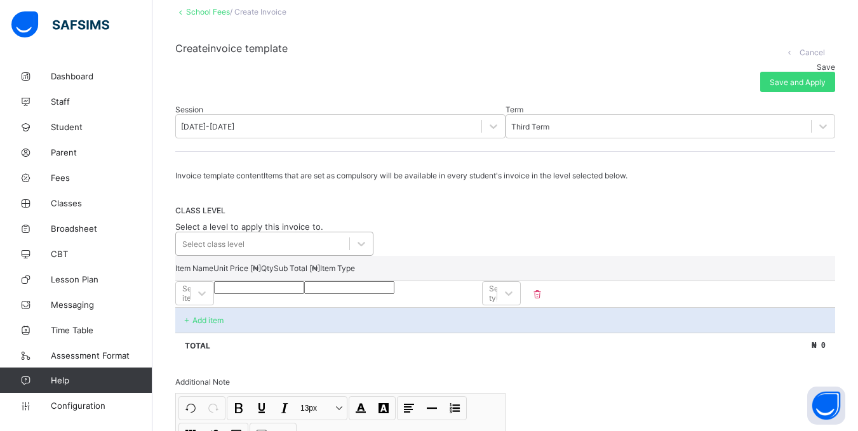
click at [328, 248] on div "Select class level" at bounding box center [274, 244] width 198 height 24
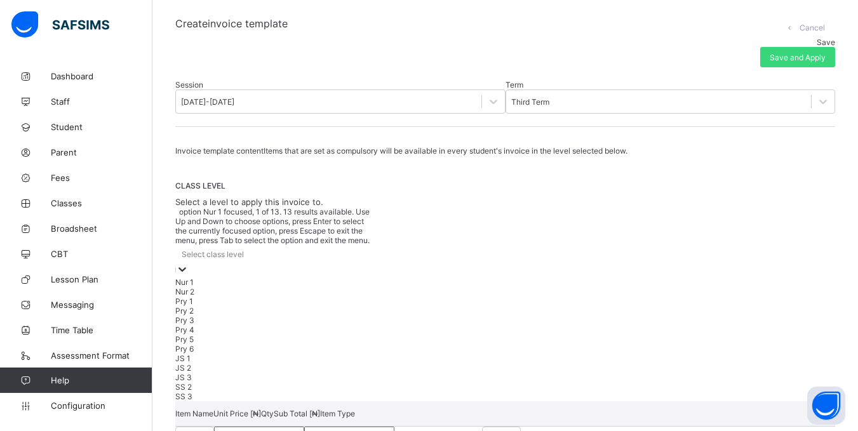
scroll to position [109, 0]
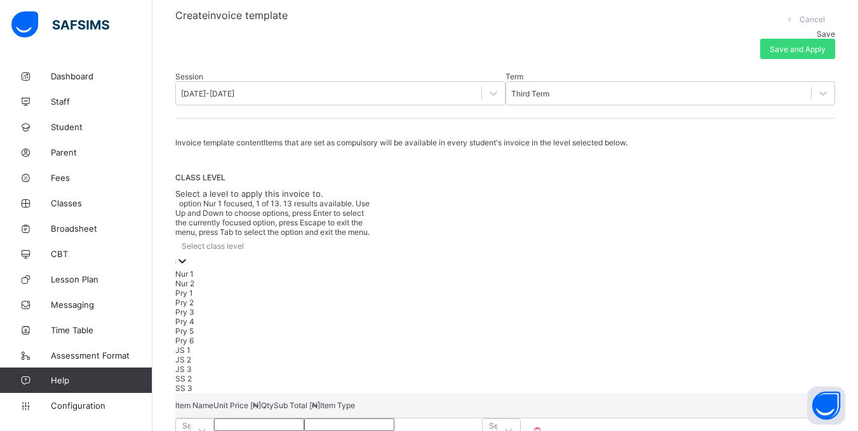
click at [426, 189] on div "CLASS LEVEL Select a level to apply this invoice to. option Nur 1 focused, 1 of…" at bounding box center [505, 283] width 660 height 220
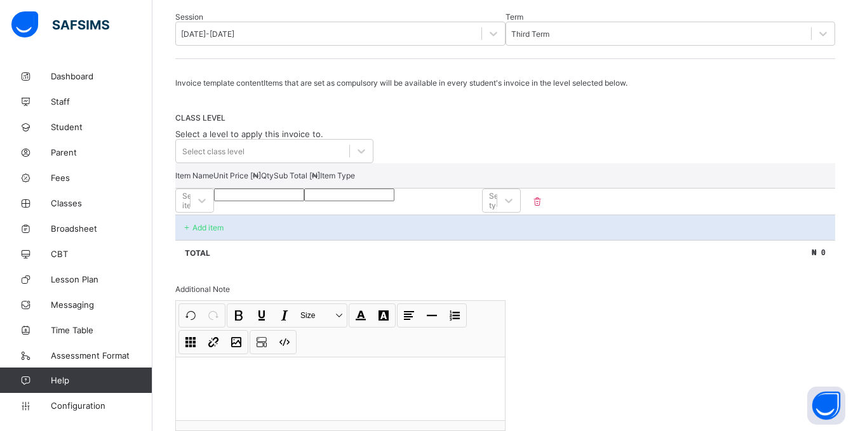
scroll to position [191, 0]
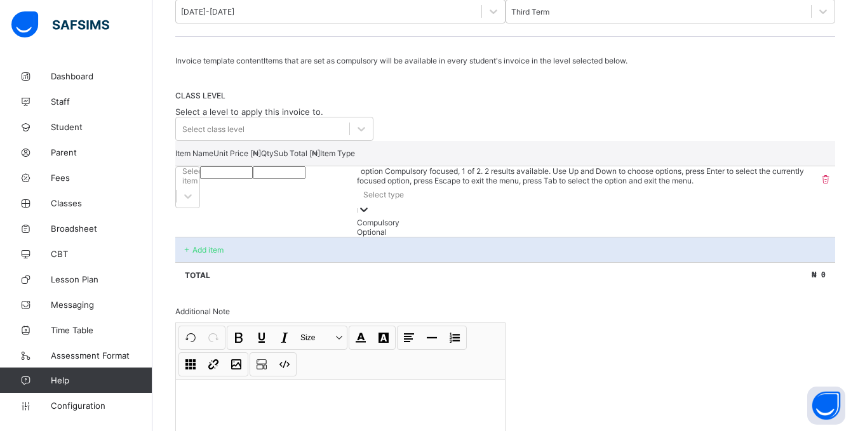
click at [785, 199] on div "Select type" at bounding box center [586, 195] width 459 height 18
click at [360, 135] on icon at bounding box center [361, 129] width 13 height 13
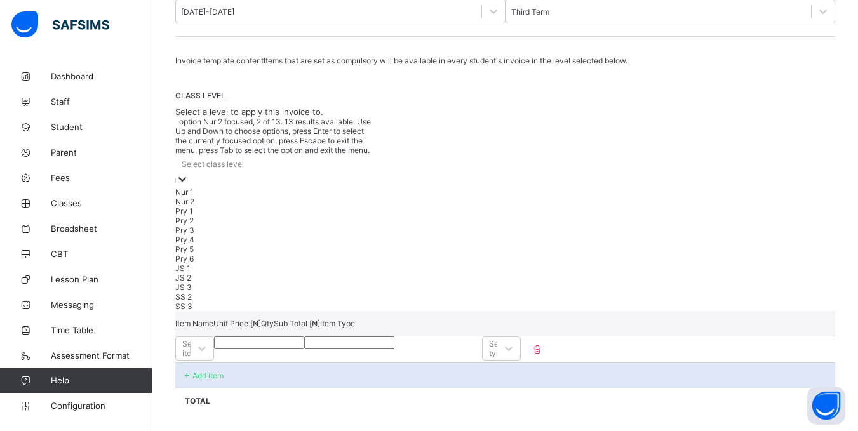
click at [252, 197] on div "Nur 2" at bounding box center [274, 202] width 198 height 10
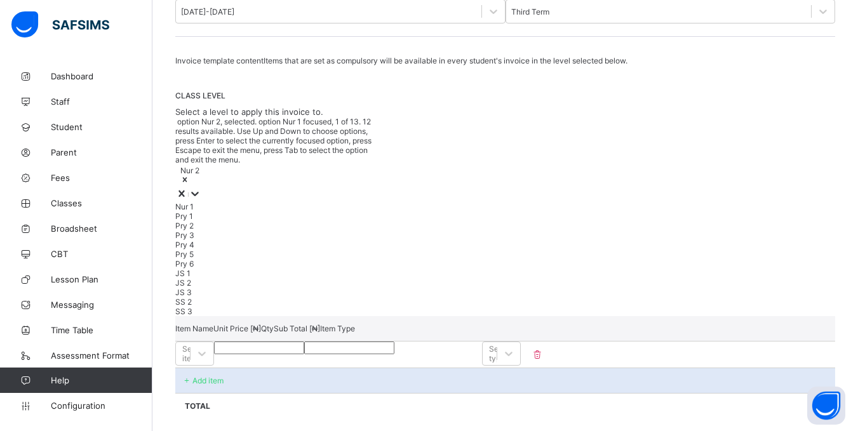
click at [201, 187] on icon at bounding box center [195, 193] width 13 height 13
click at [297, 212] on div "Pry 1" at bounding box center [274, 217] width 198 height 10
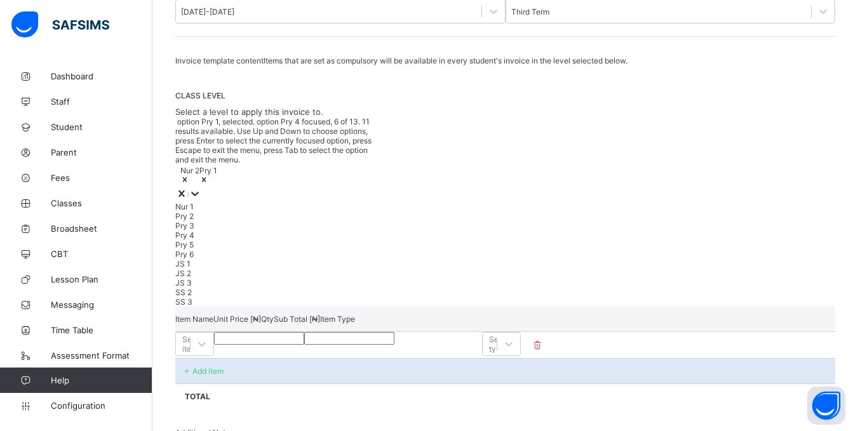
click at [266, 231] on div "Pry 4" at bounding box center [274, 236] width 198 height 10
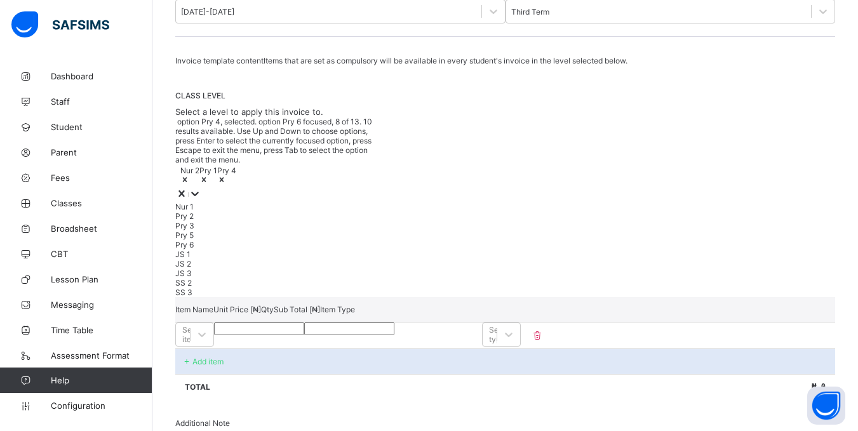
click at [261, 248] on div "Pry 6" at bounding box center [274, 245] width 198 height 10
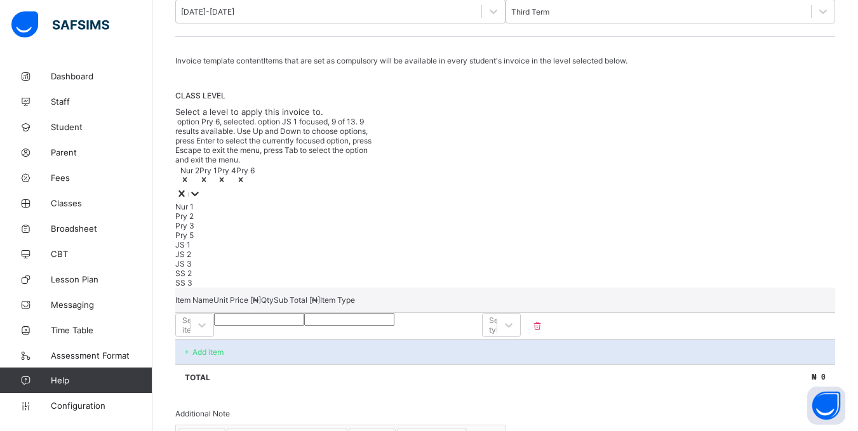
click at [258, 250] on div "JS 1" at bounding box center [274, 245] width 198 height 10
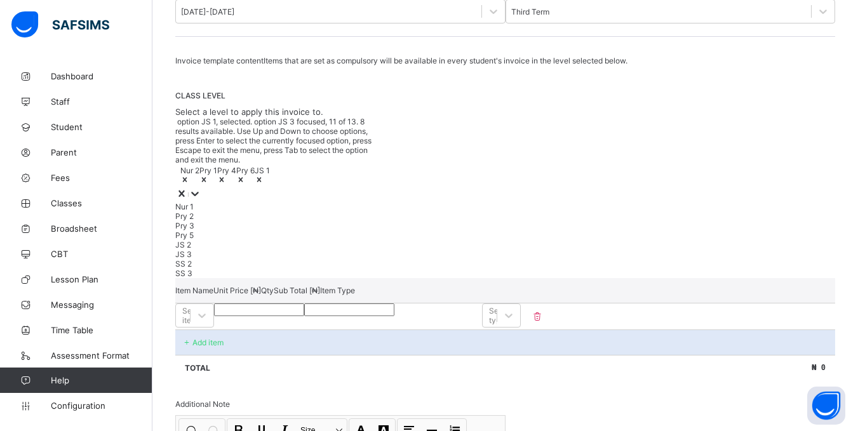
click at [253, 259] on div "JS 3" at bounding box center [274, 255] width 198 height 10
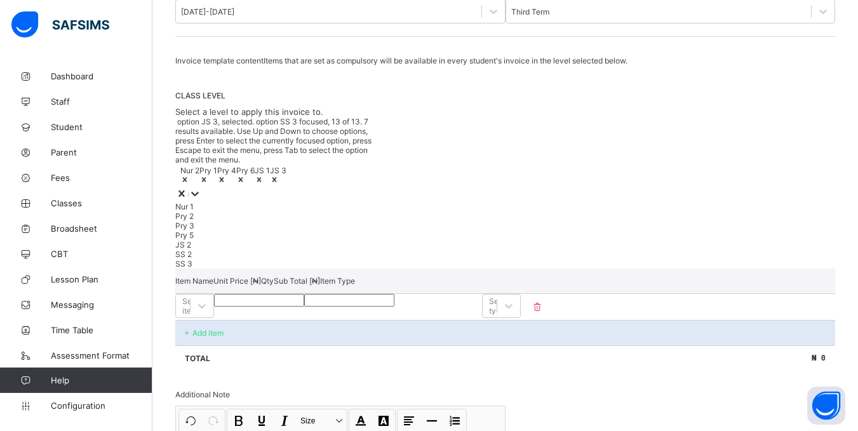
click at [255, 269] on div "SS 3" at bounding box center [274, 264] width 198 height 10
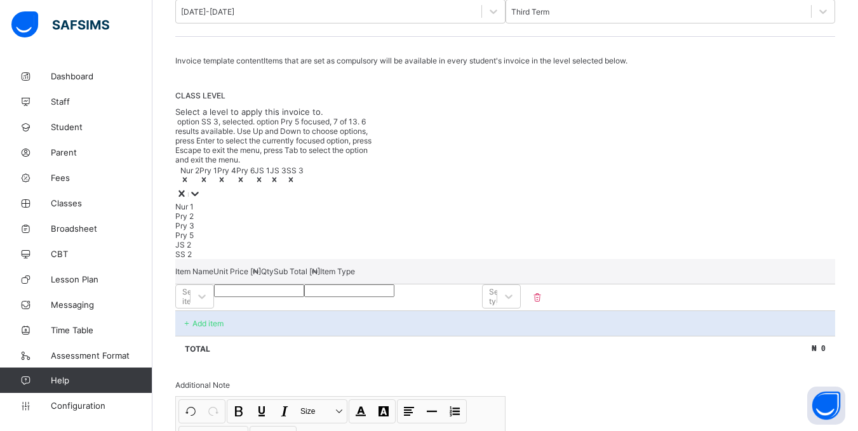
click at [450, 143] on div "option SS 3, selected. option Pry 5 focused, 7 of 13. 6 results available. Use …" at bounding box center [505, 188] width 660 height 142
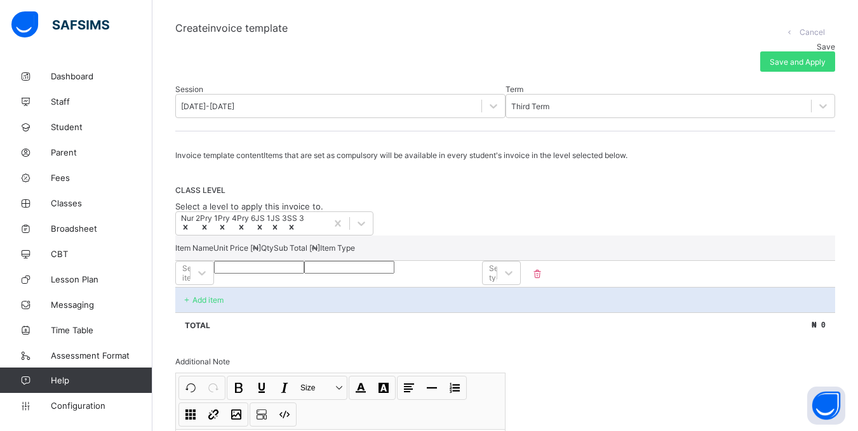
scroll to position [127, 0]
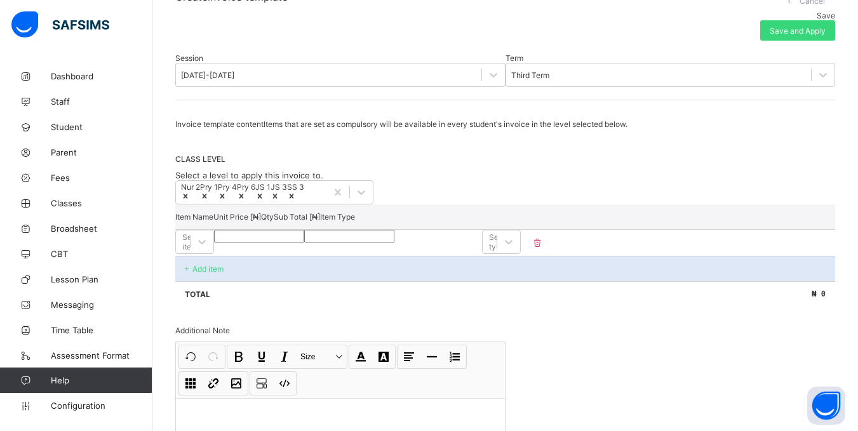
click at [519, 307] on div "Total ₦ 0" at bounding box center [505, 293] width 660 height 25
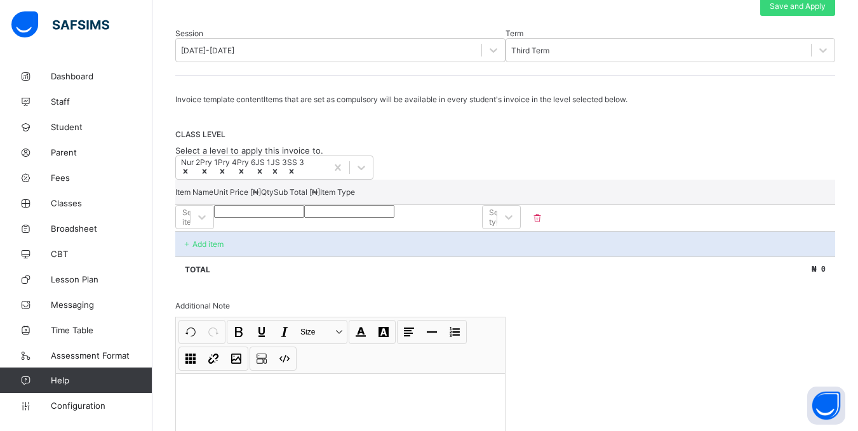
scroll to position [191, 0]
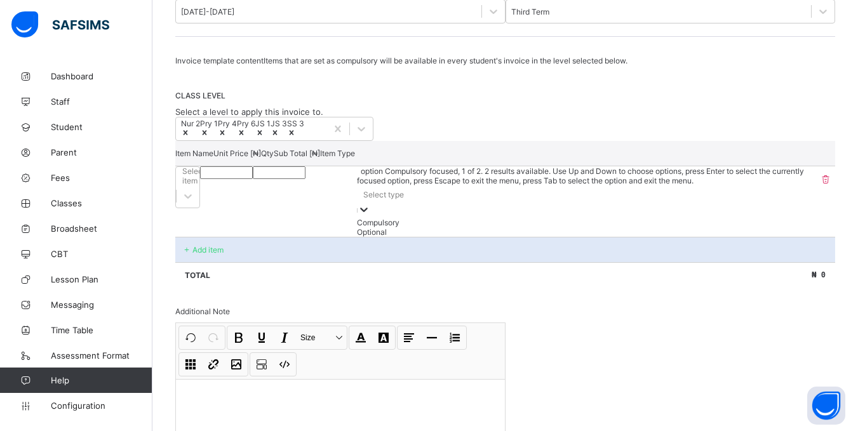
click at [370, 216] on icon at bounding box center [364, 209] width 13 height 13
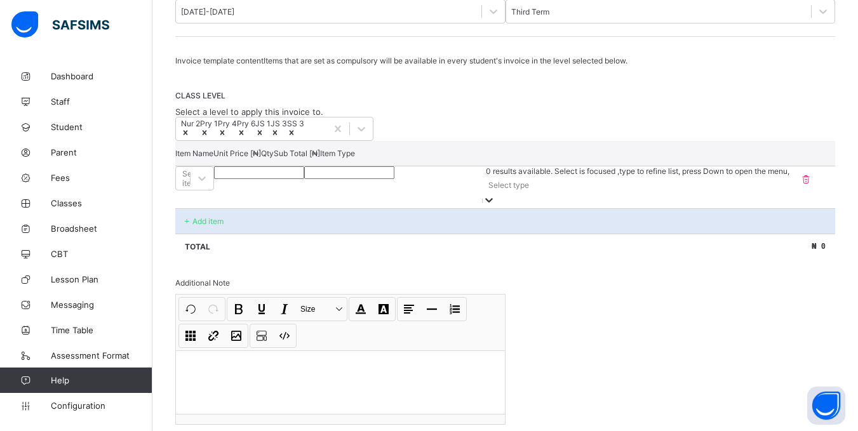
click at [813, 185] on icon at bounding box center [806, 179] width 13 height 11
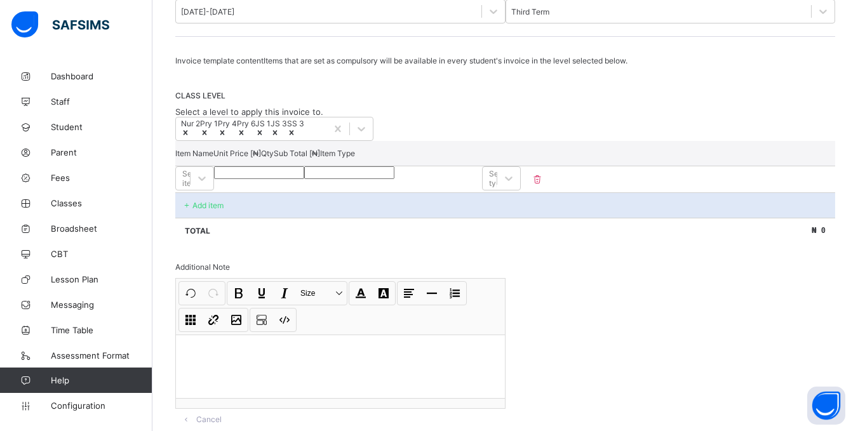
click at [544, 185] on icon at bounding box center [537, 179] width 13 height 11
click at [554, 185] on p at bounding box center [537, 179] width 33 height 11
click at [544, 185] on icon at bounding box center [537, 179] width 13 height 11
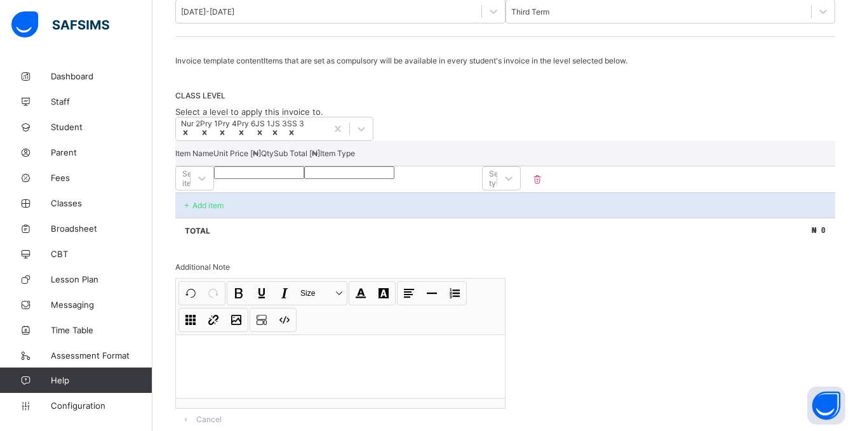
click at [355, 158] on p "Item Type" at bounding box center [337, 154] width 35 height 10
click at [393, 132] on div "Nur 2 Pry 1 Pry 4 Pry 6 JS 1 JS 3 SS 3" at bounding box center [505, 129] width 660 height 24
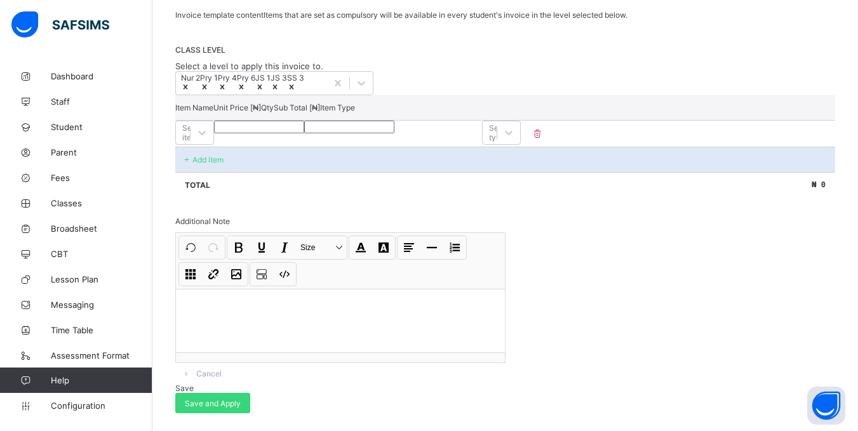
scroll to position [303, 0]
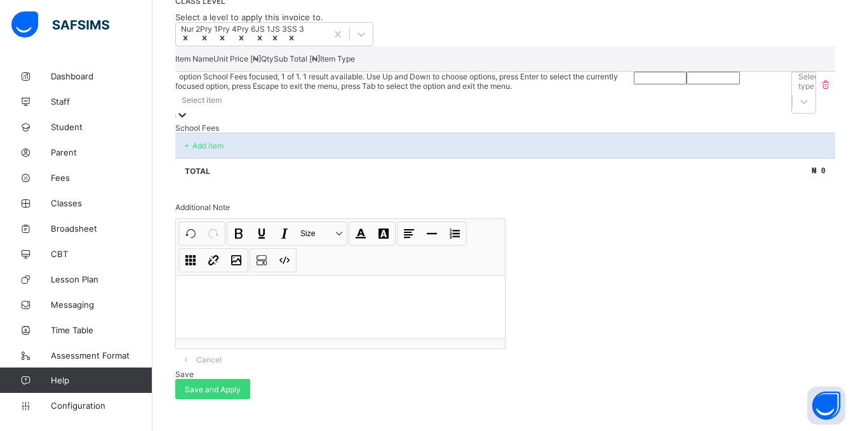
click at [228, 109] on div "Select item" at bounding box center [404, 100] width 459 height 18
click at [236, 133] on div "School Fees" at bounding box center [404, 128] width 459 height 10
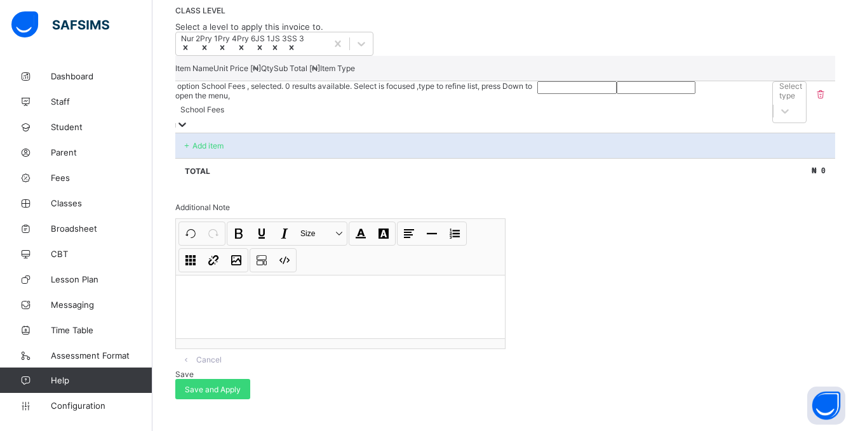
click at [537, 94] on input "number" at bounding box center [576, 87] width 79 height 13
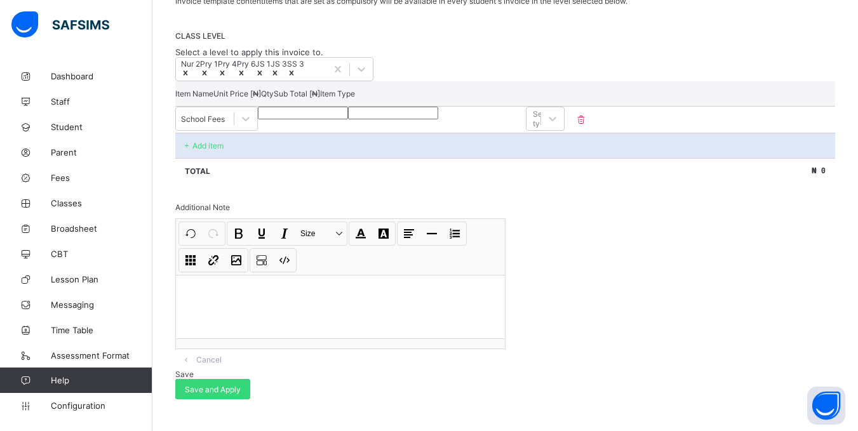
type input "*"
type input "**"
type input "*"
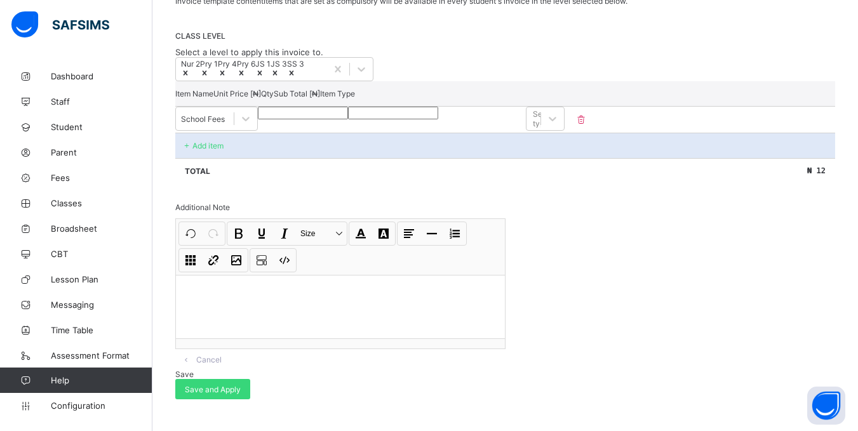
type input "*"
type input "**"
type input "***"
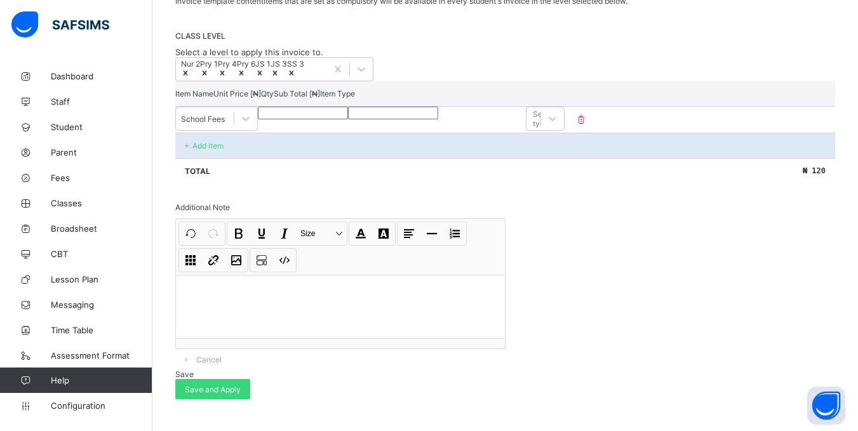
type input "****"
type input "*****"
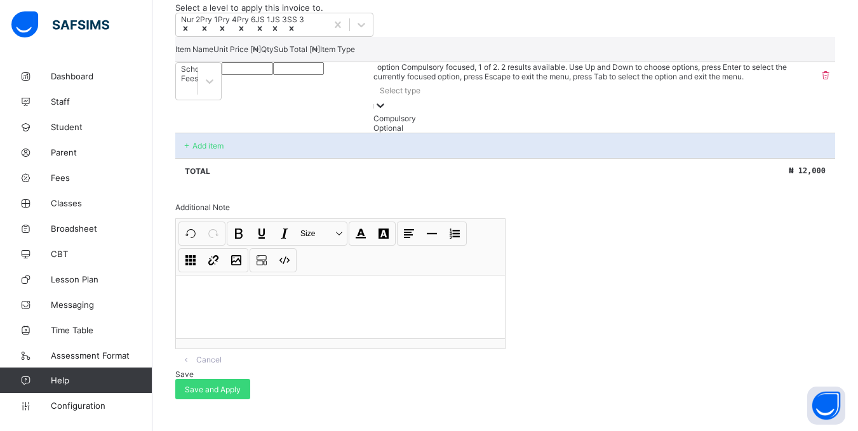
click at [769, 111] on div "Select type" at bounding box center [595, 97] width 443 height 32
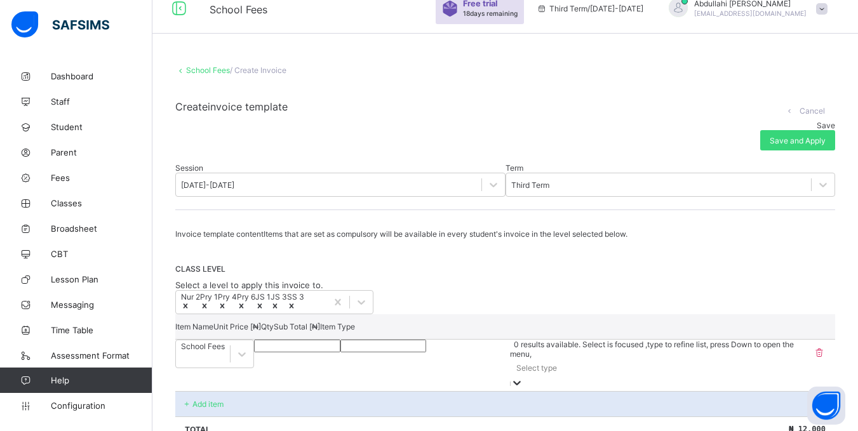
scroll to position [0, 0]
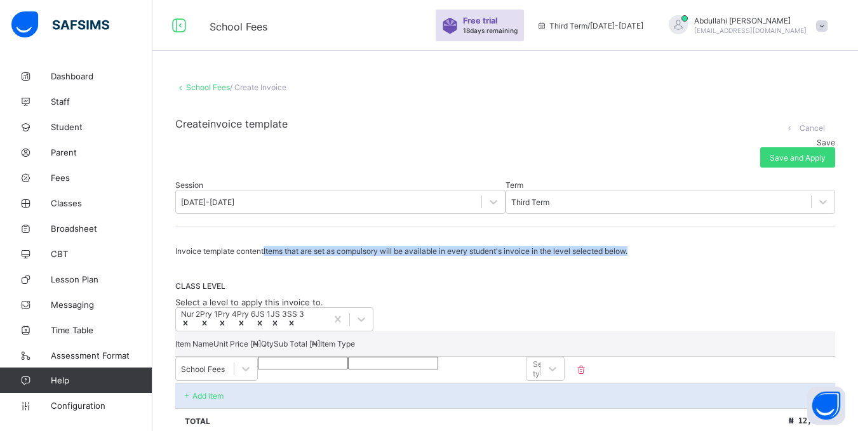
drag, startPoint x: 170, startPoint y: 250, endPoint x: 554, endPoint y: 251, distance: 384.4
click at [554, 251] on div "School Fees / Create Invoice Create invoice template Cancel Save Save and Apply…" at bounding box center [505, 373] width 706 height 618
copy span "Items that are set as compulsory will be available in every student's invoice i…"
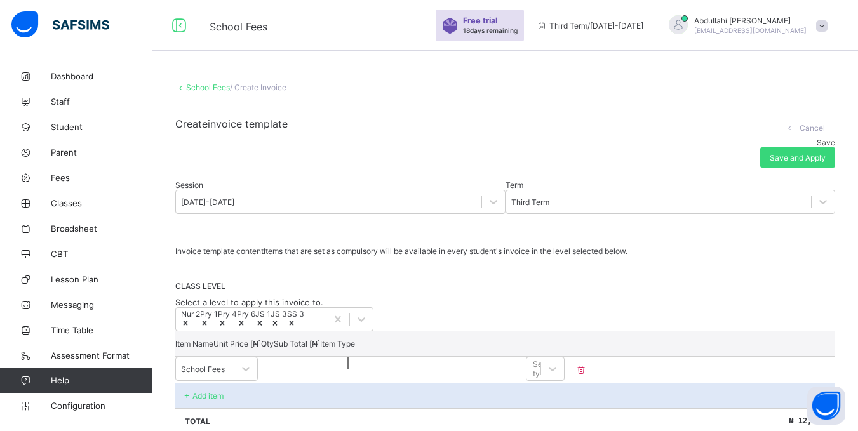
click at [524, 309] on div "CLASS LEVEL Select a level to apply this invoice to. Nur 2 Pry 1 Pry 4 Pry 6 JS…" at bounding box center [505, 306] width 660 height 50
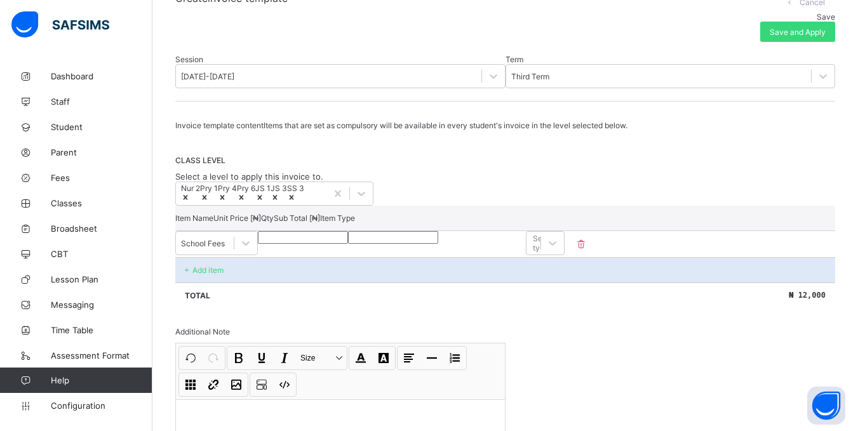
scroll to position [127, 0]
click at [386, 172] on div "CLASS LEVEL Select a level to apply this invoice to. Nur 2 Pry 1 Pry 4 Pry 6 JS…" at bounding box center [505, 179] width 660 height 50
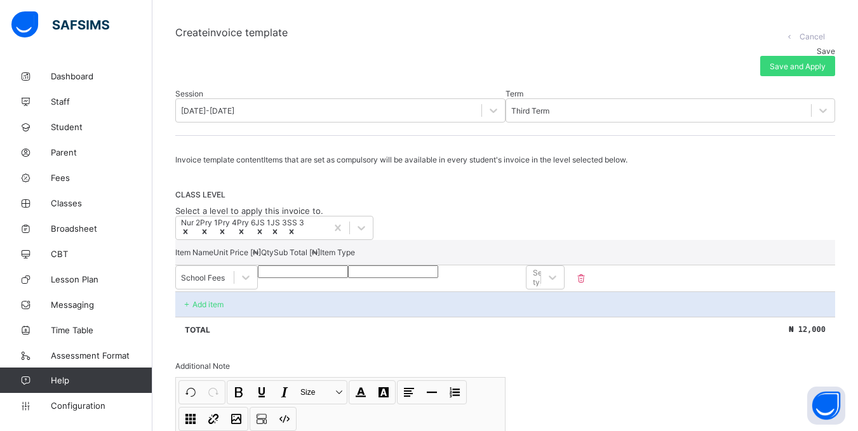
scroll to position [64, 0]
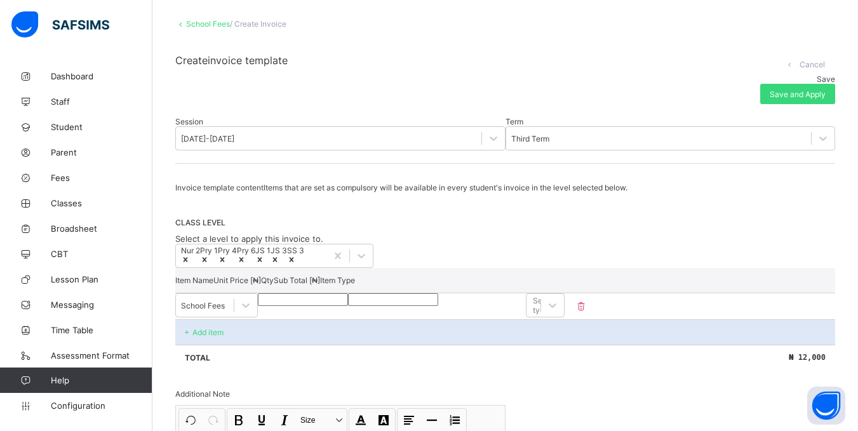
click at [532, 268] on div "Nur 2 Pry 1 Pry 4 Pry 6 JS 1 JS 3 SS 3" at bounding box center [505, 256] width 660 height 24
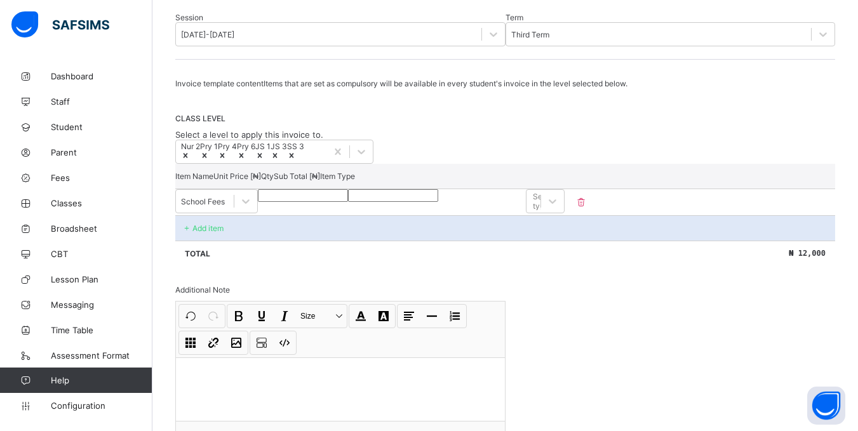
scroll to position [191, 0]
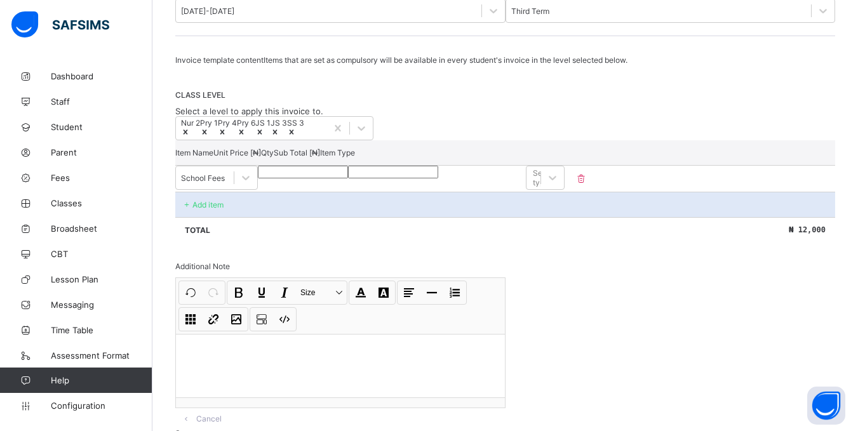
scroll to position [0, 0]
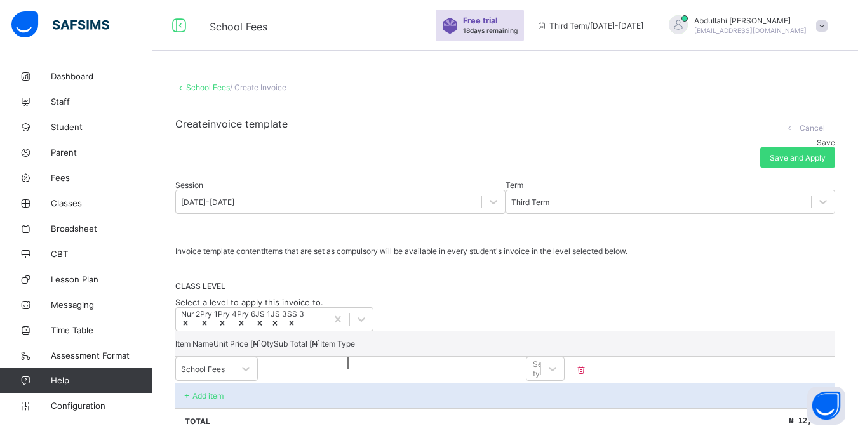
click at [196, 86] on link "School Fees" at bounding box center [208, 88] width 44 height 10
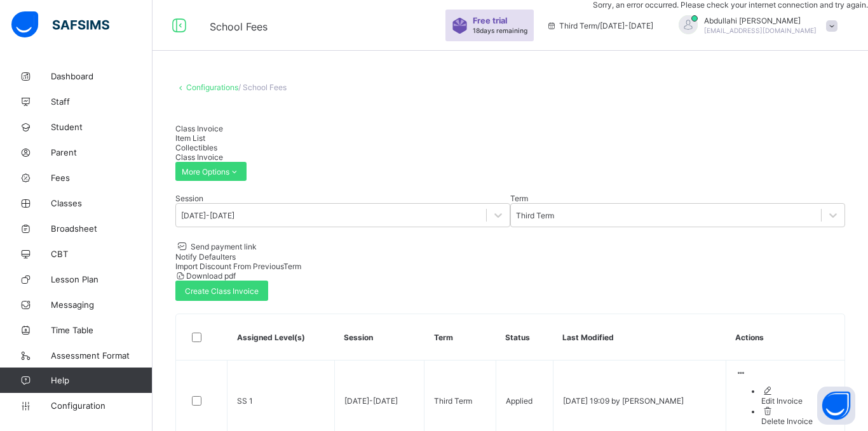
click at [301, 262] on span "Import Discount From Previous Term" at bounding box center [238, 267] width 126 height 10
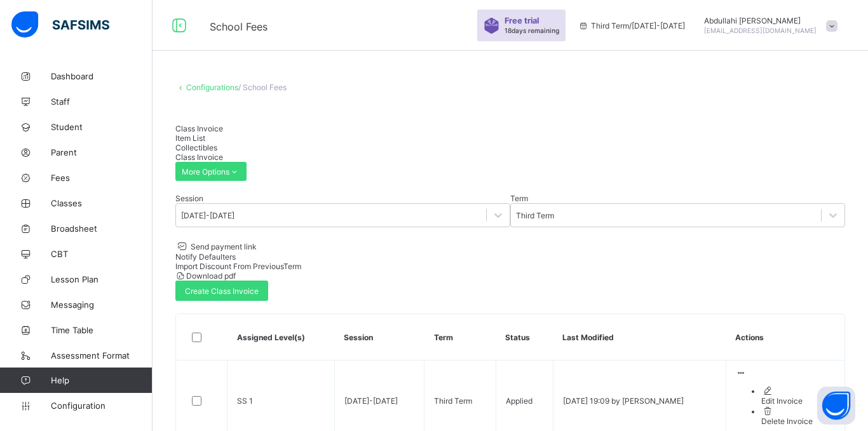
click at [273, 141] on div "Item List" at bounding box center [510, 138] width 670 height 10
click at [299, 143] on div "Collectibles" at bounding box center [510, 148] width 670 height 10
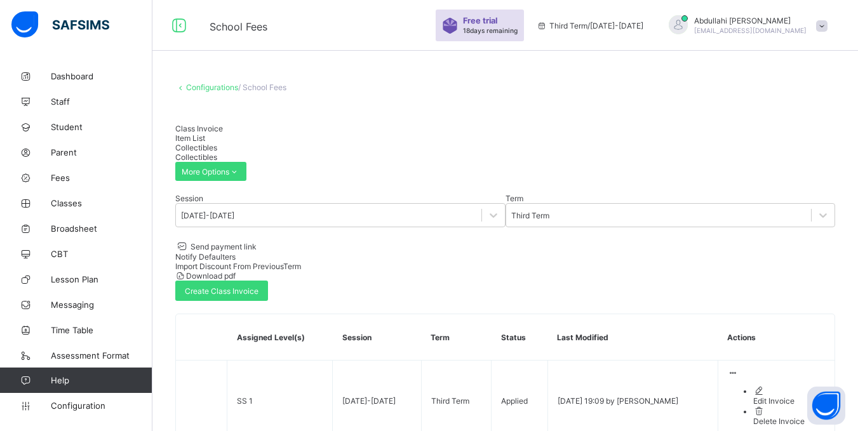
click at [222, 91] on link "Configurations" at bounding box center [212, 88] width 52 height 10
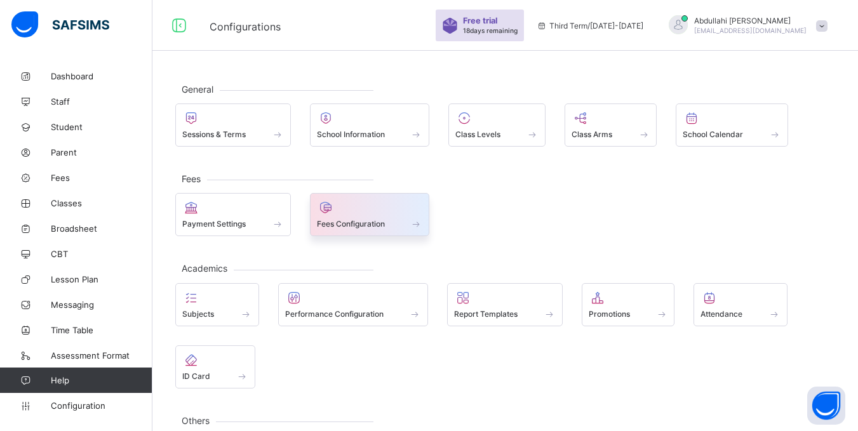
click at [346, 217] on span at bounding box center [370, 216] width 106 height 3
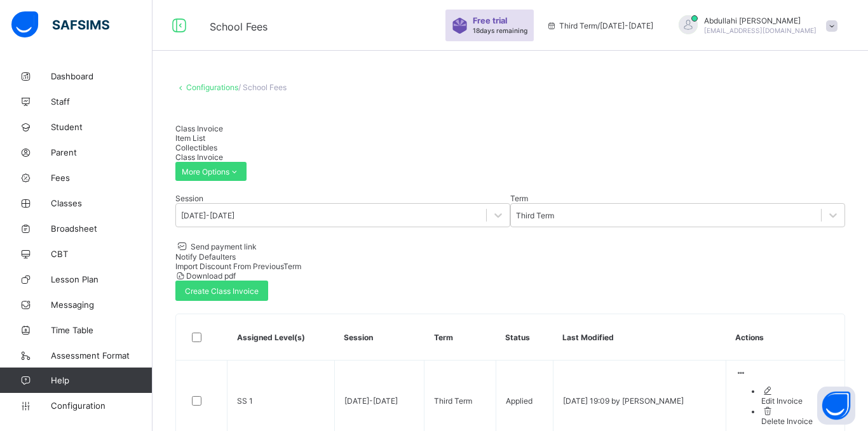
click at [233, 86] on link "Configurations" at bounding box center [212, 88] width 52 height 10
